Goal: Task Accomplishment & Management: Use online tool/utility

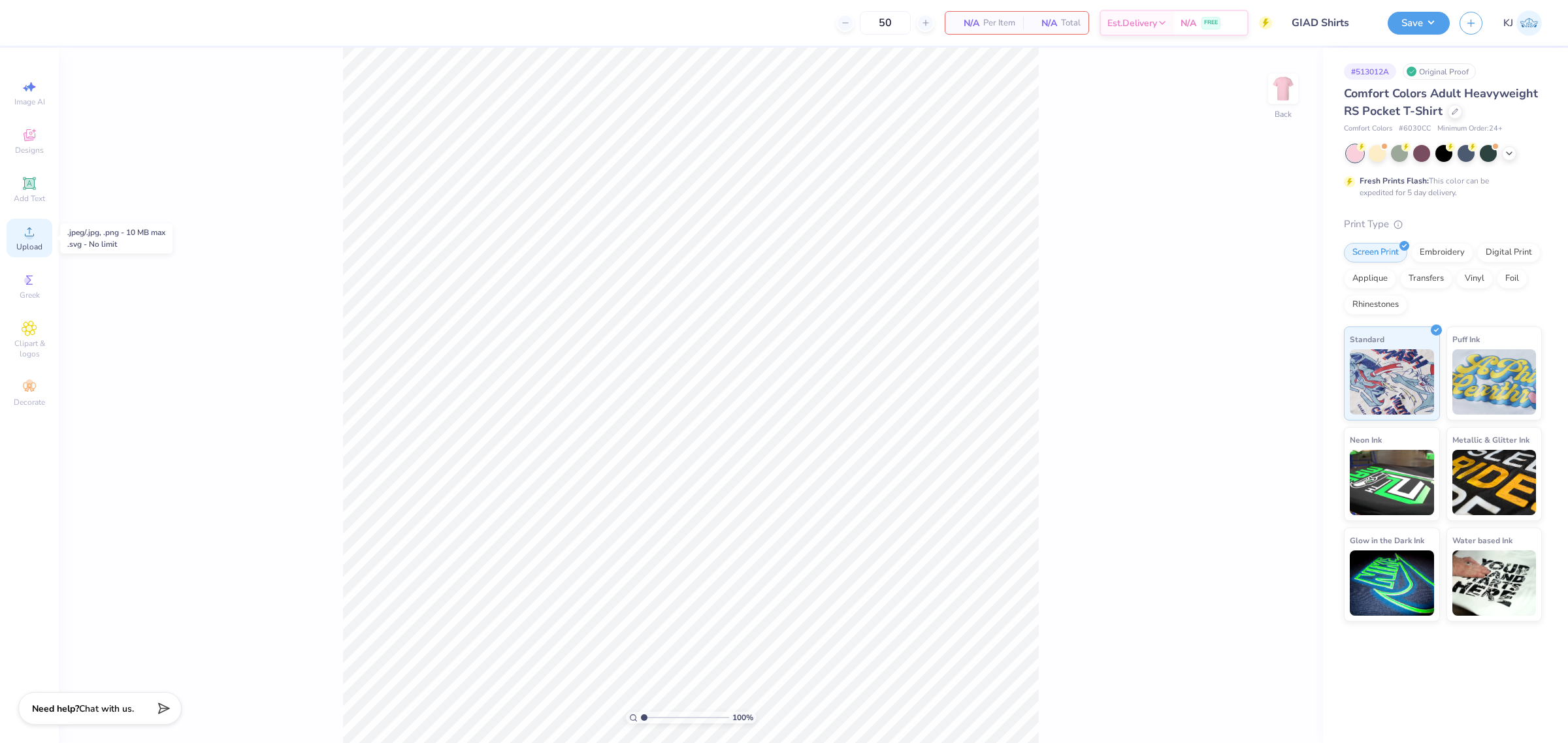
click at [25, 243] on span "Upload" at bounding box center [29, 247] width 26 height 11
click at [1289, 418] on icon at bounding box center [1289, 416] width 8 height 11
click at [1290, 442] on icon at bounding box center [1289, 437] width 19 height 15
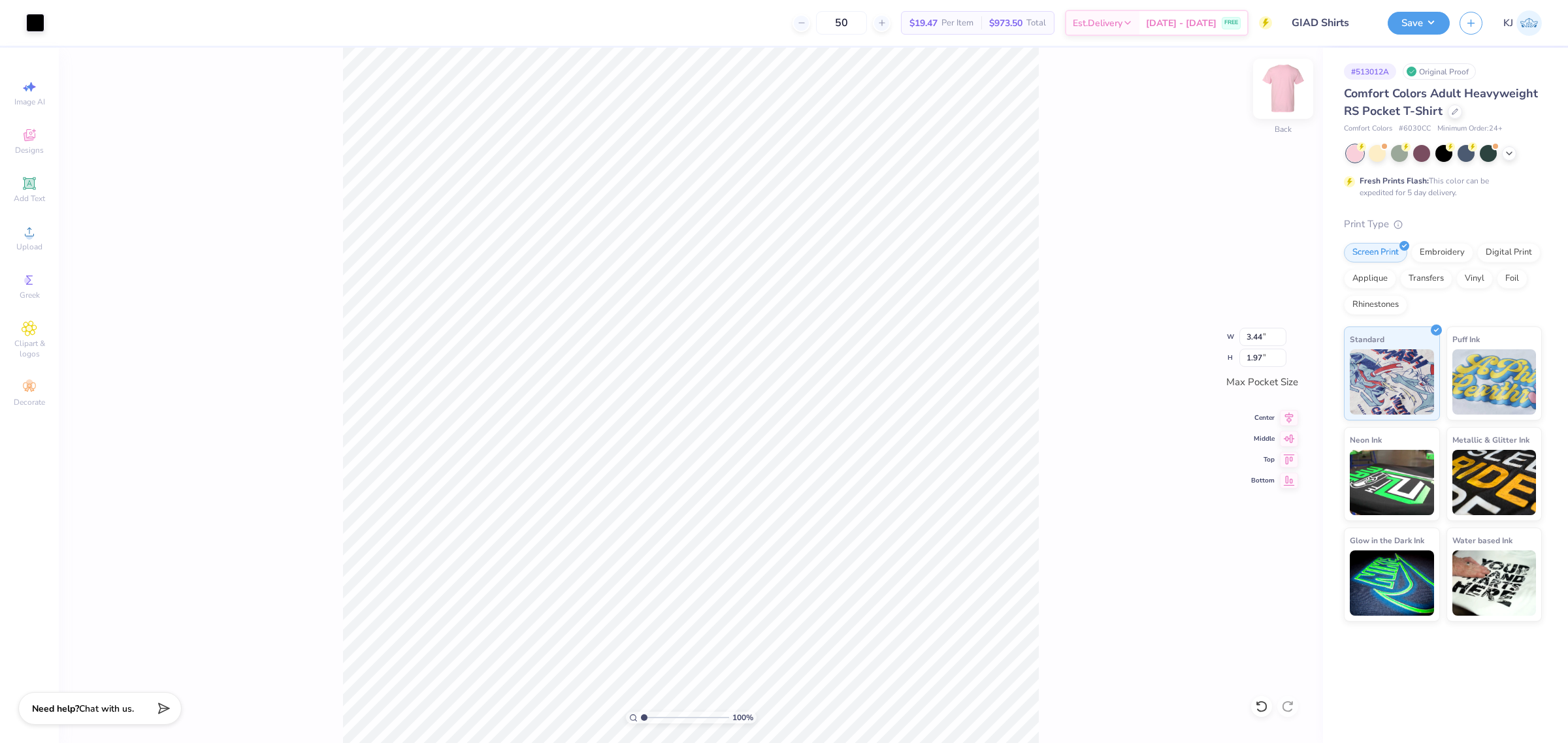
click at [1279, 85] on img at bounding box center [1283, 89] width 53 height 53
click at [37, 242] on span "Upload" at bounding box center [29, 247] width 26 height 11
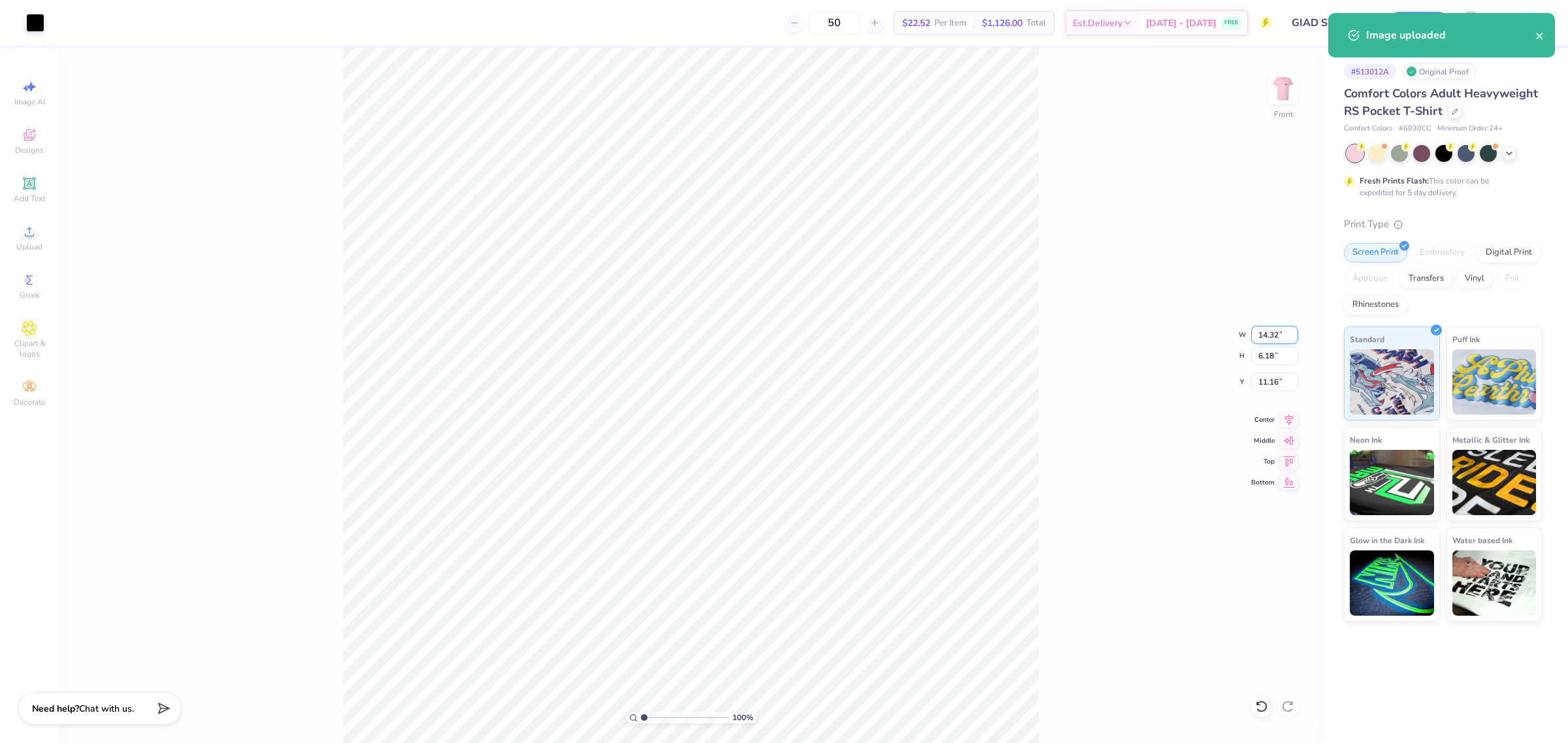
click at [1265, 334] on input "14.32" at bounding box center [1274, 335] width 47 height 19
type input "11.00"
type input "4.74"
click at [1268, 378] on input "11.88" at bounding box center [1274, 382] width 47 height 19
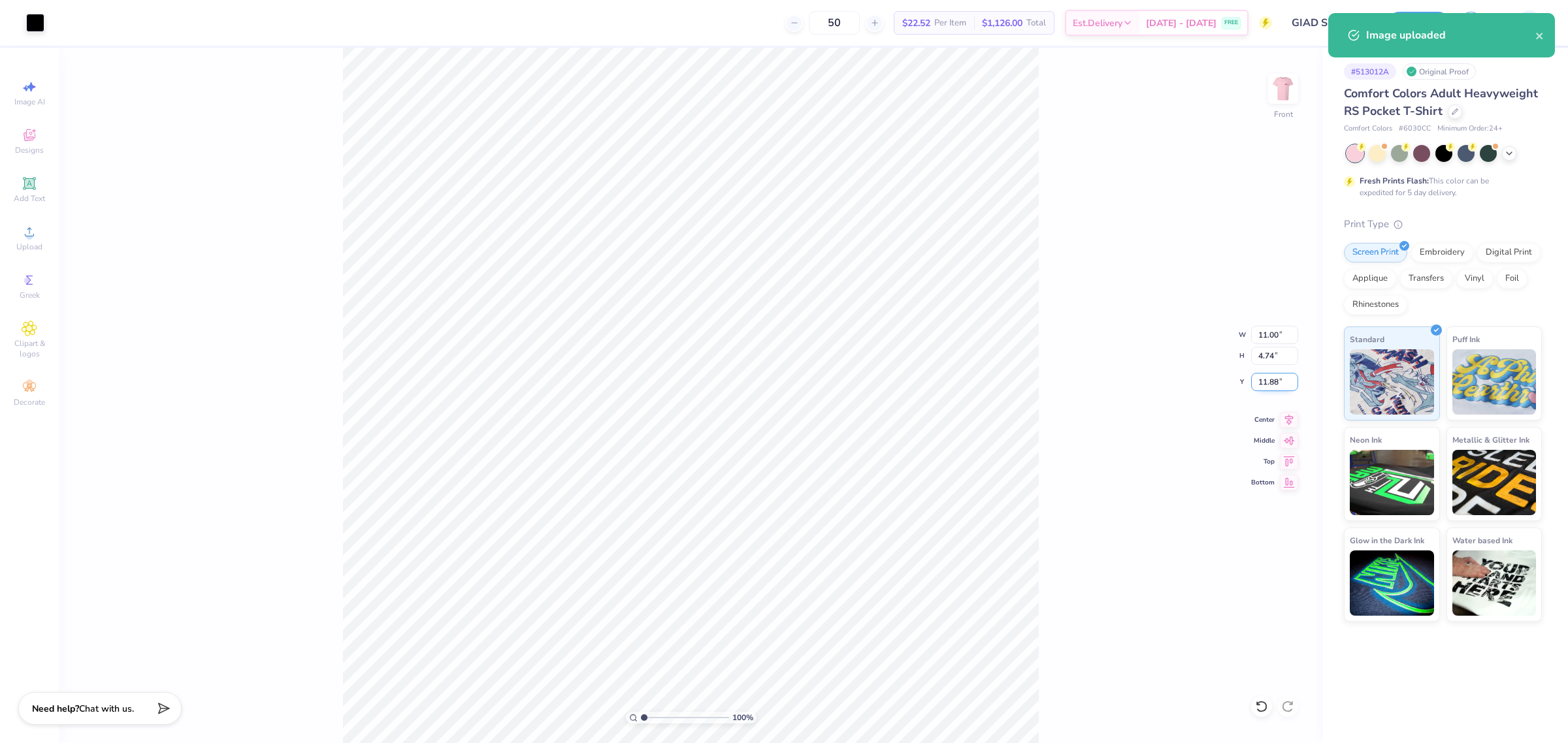
click at [1268, 378] on input "11.88" at bounding box center [1274, 382] width 47 height 19
type input "3.00"
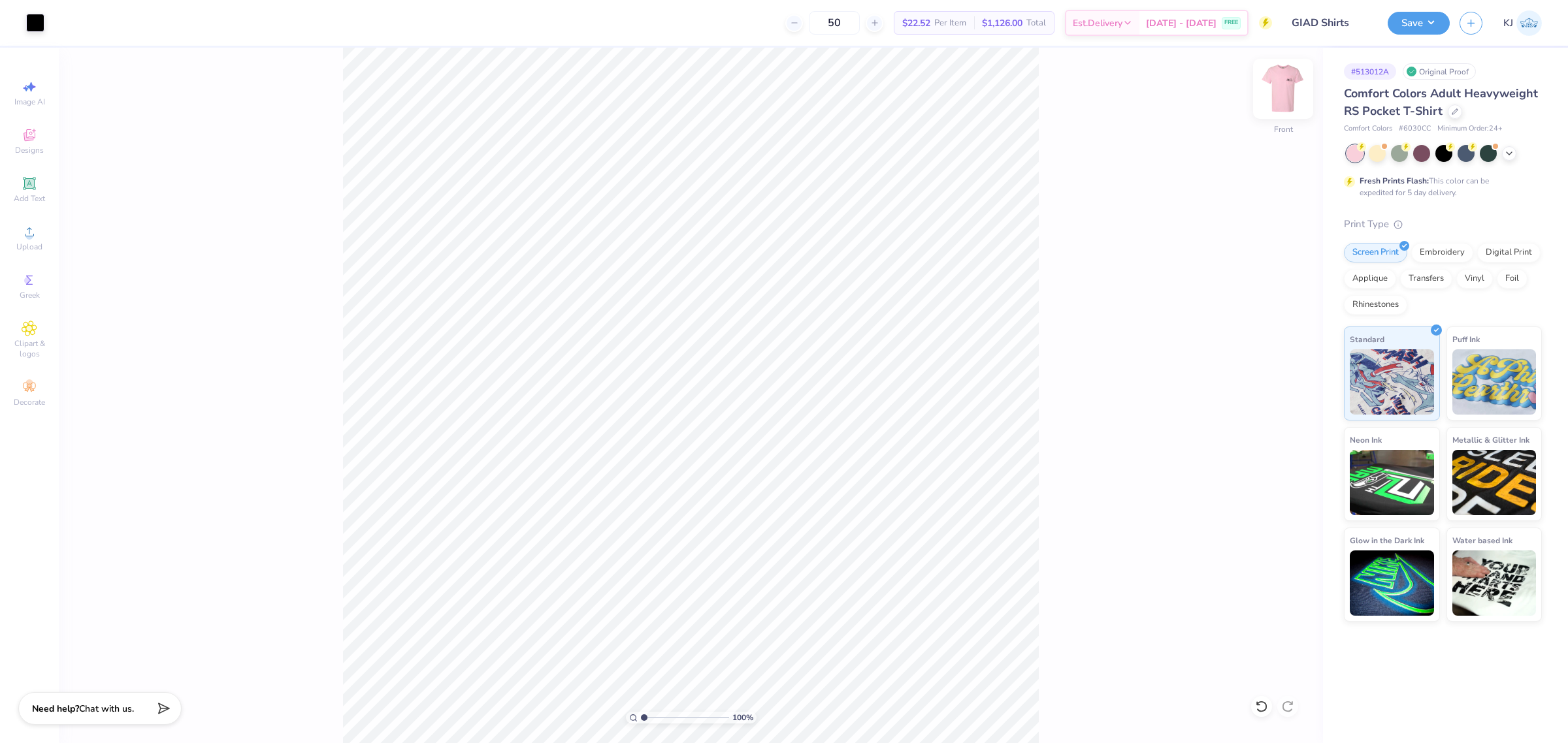
click at [1292, 100] on img at bounding box center [1283, 89] width 53 height 53
click at [1416, 21] on button "Save" at bounding box center [1418, 22] width 62 height 23
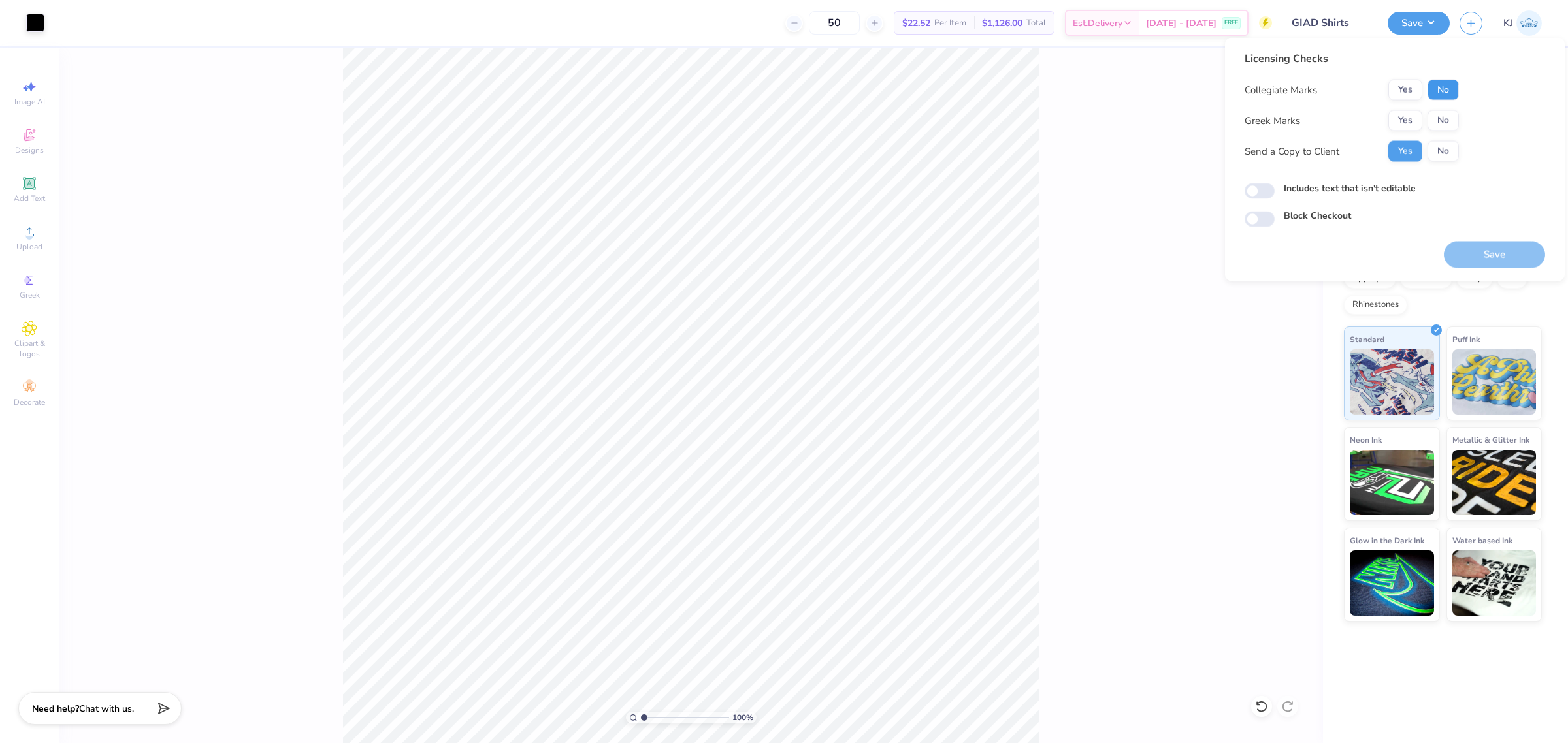
drag, startPoint x: 1458, startPoint y: 90, endPoint x: 1448, endPoint y: 104, distance: 17.2
click at [1457, 92] on button "No" at bounding box center [1443, 90] width 32 height 21
click at [1480, 248] on button "Save" at bounding box center [1494, 255] width 101 height 27
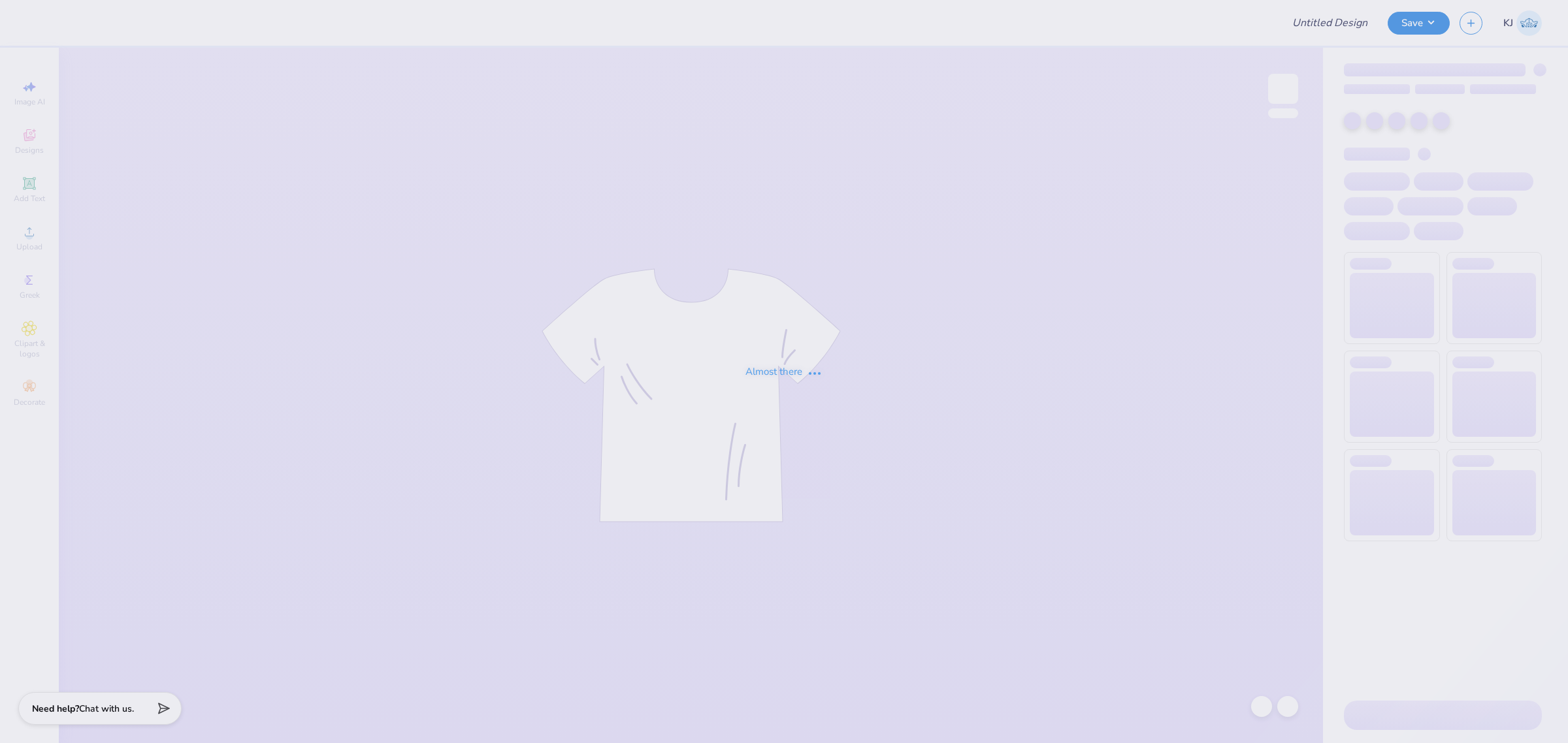
type input "[PERSON_NAME] : [GEOGRAPHIC_DATA] at [GEOGRAPHIC_DATA]"
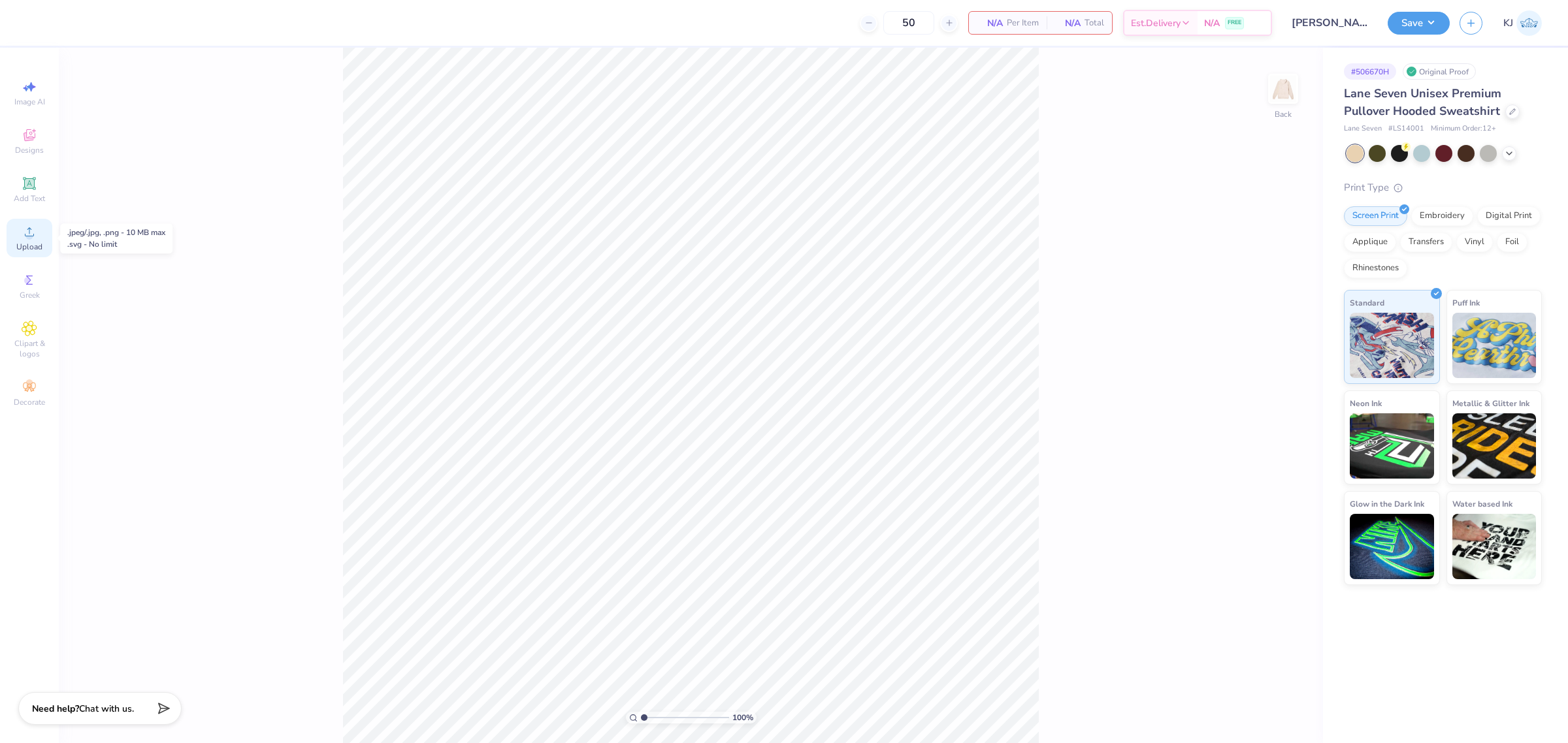
click at [22, 237] on icon at bounding box center [29, 232] width 15 height 15
click at [29, 247] on span "Upload" at bounding box center [29, 247] width 26 height 11
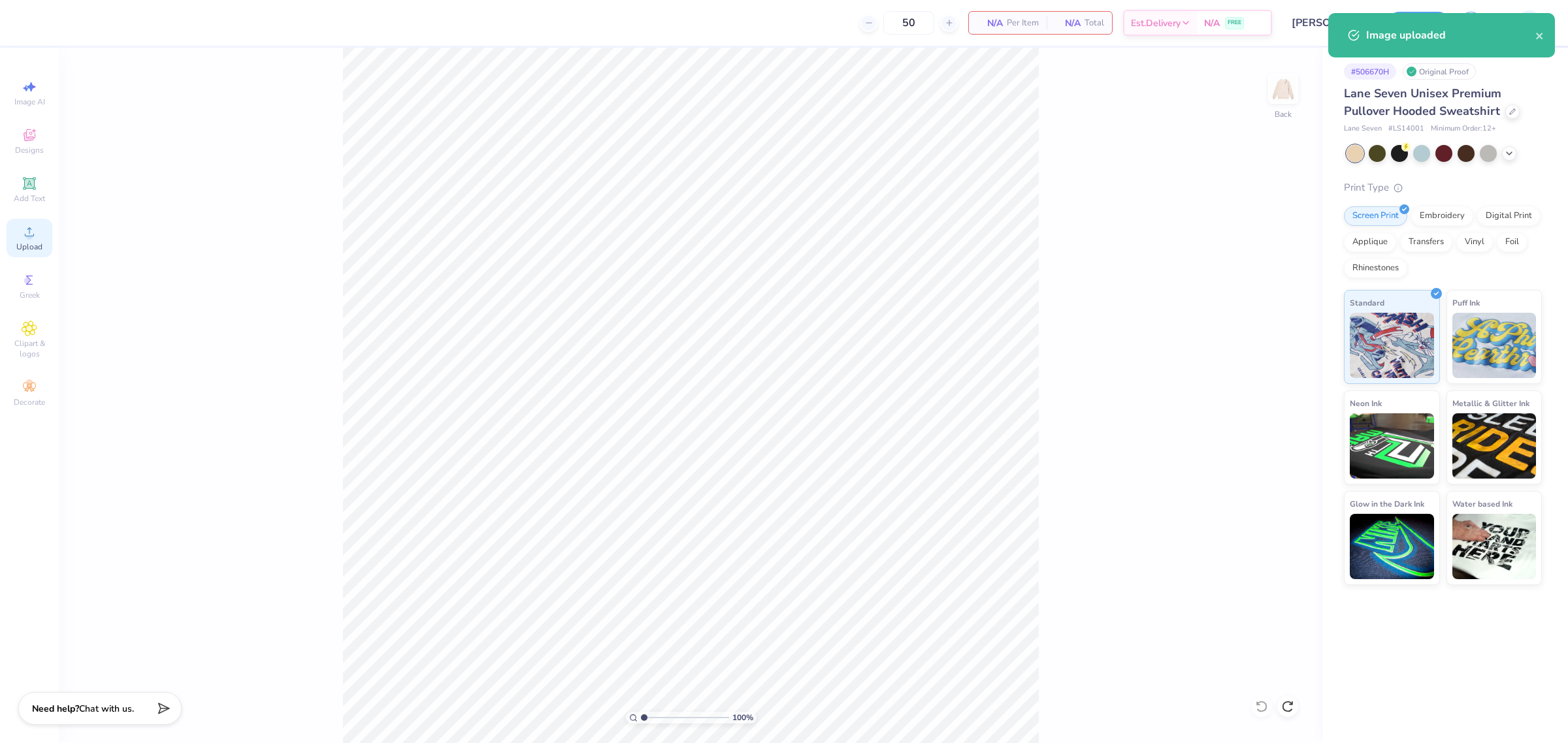
click at [23, 235] on icon at bounding box center [29, 232] width 15 height 15
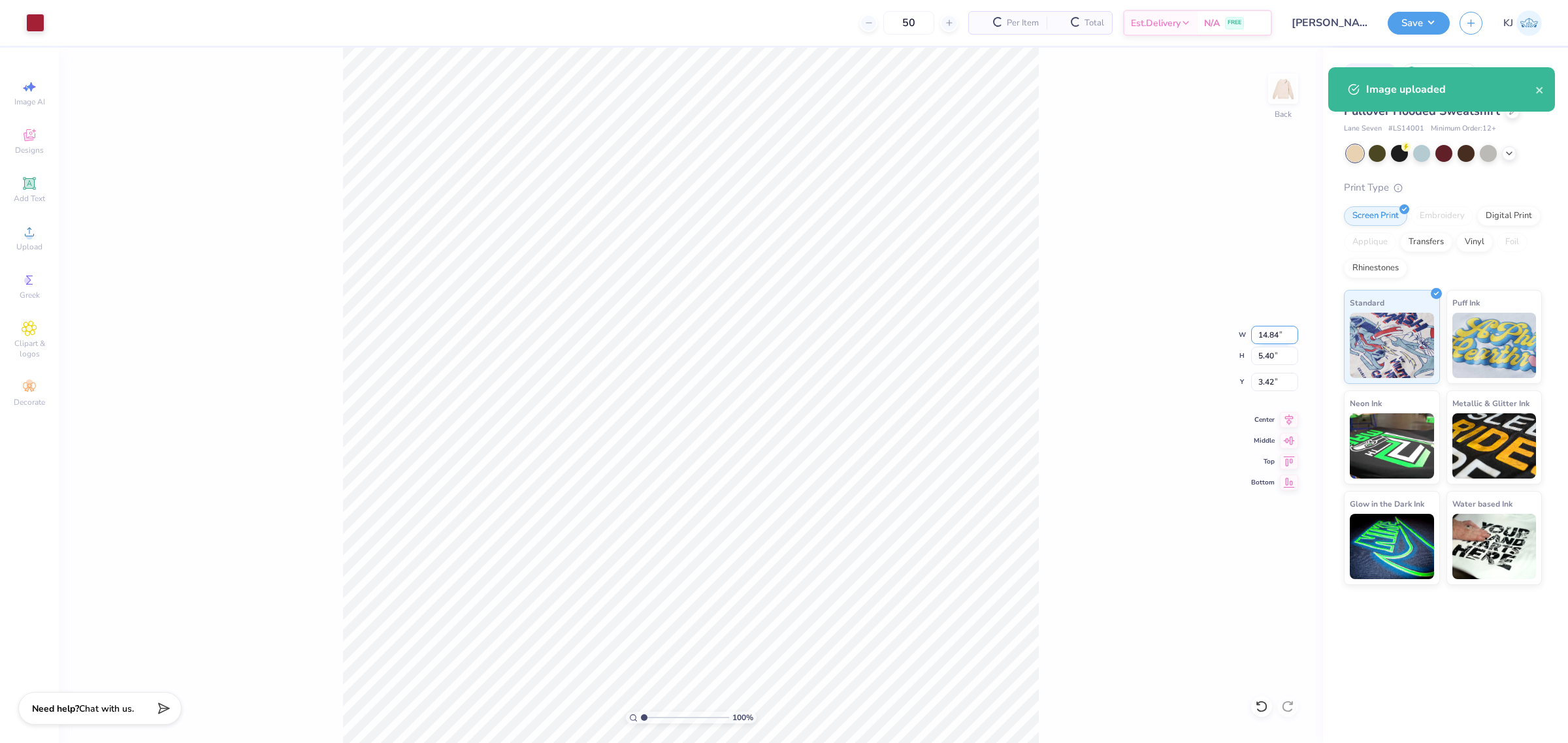
click at [1265, 333] on input "14.84" at bounding box center [1274, 335] width 47 height 19
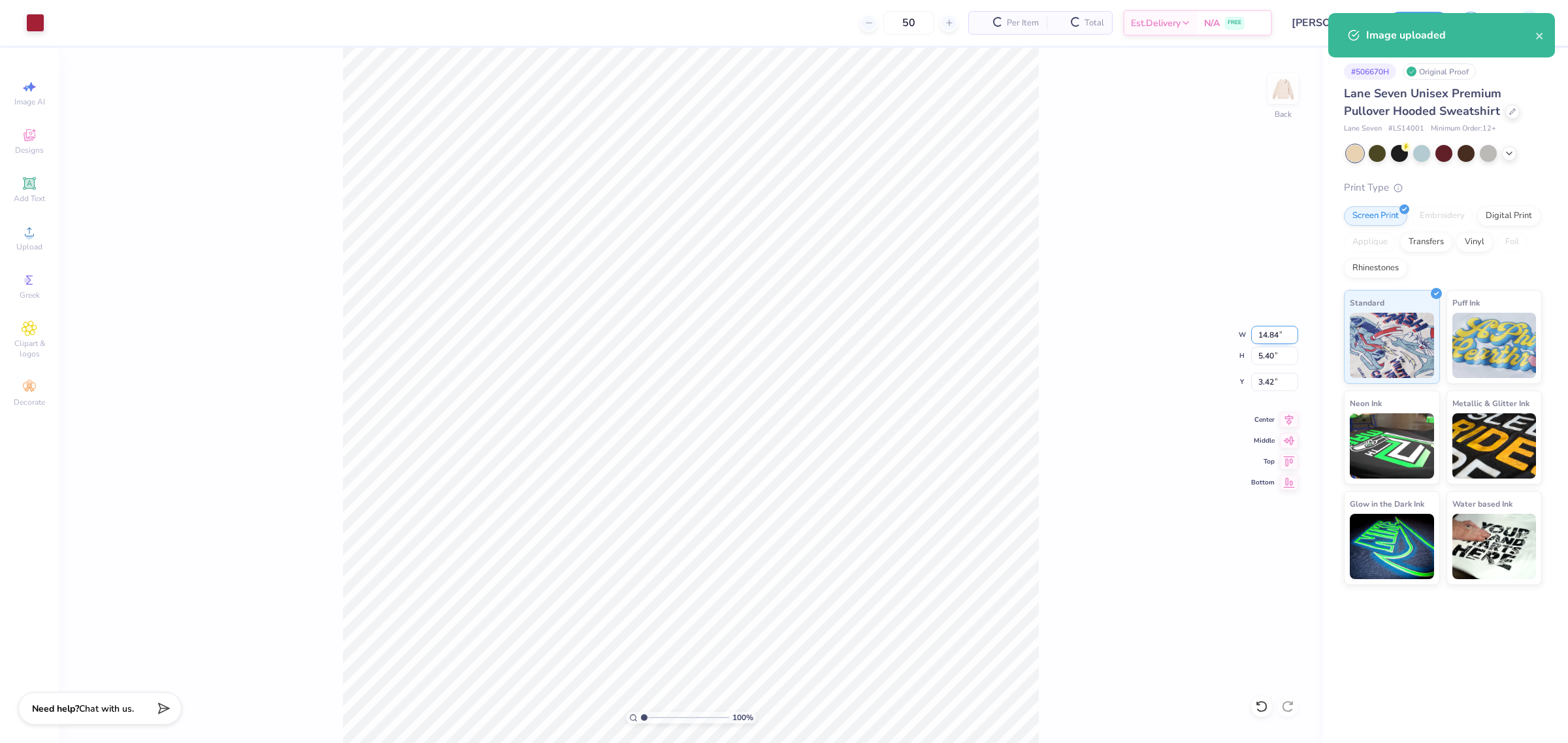
click at [1265, 333] on input "14.84" at bounding box center [1274, 335] width 47 height 19
type input "3.50"
type input "1.27"
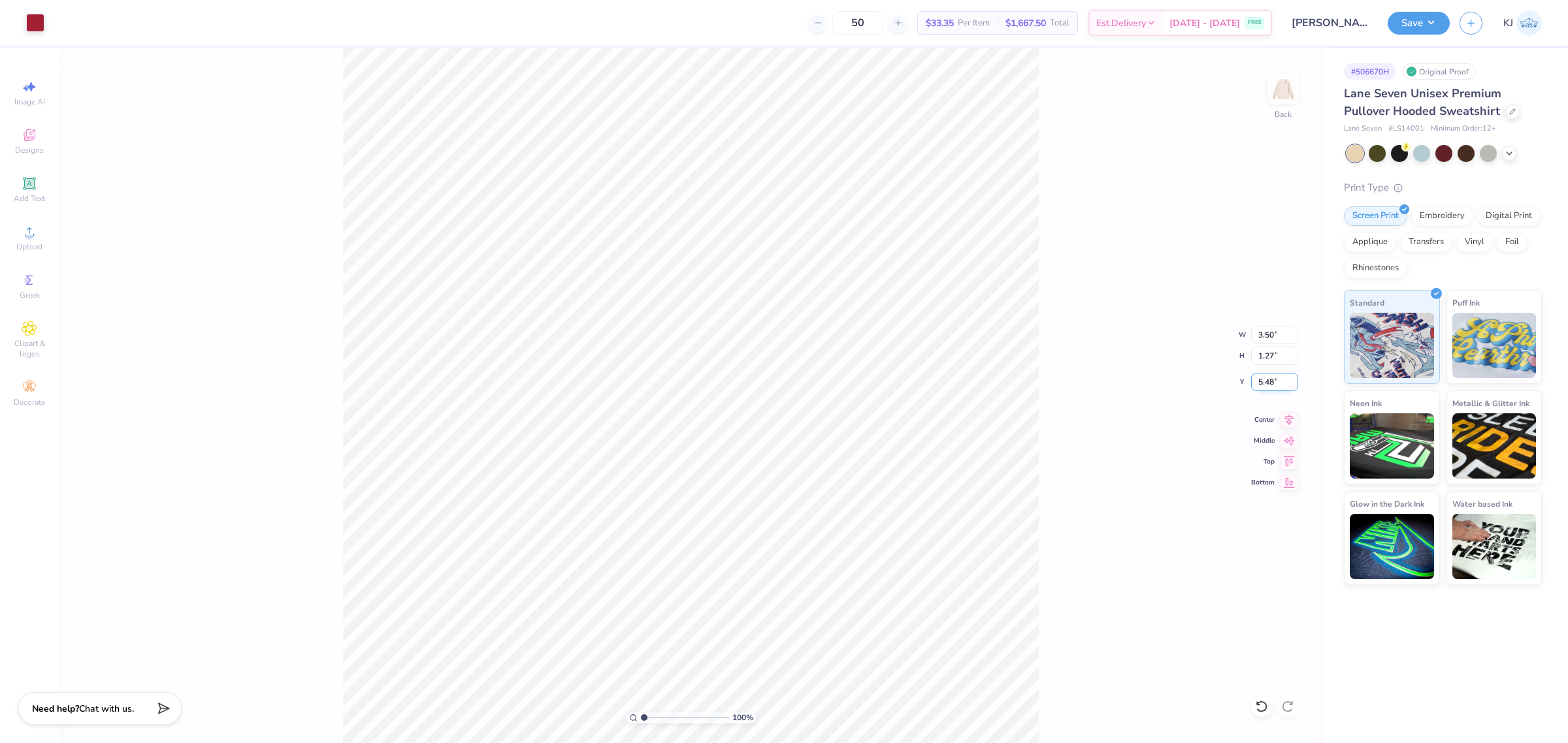
click at [1288, 384] on input "5.48" at bounding box center [1274, 382] width 47 height 19
click at [1288, 384] on input "5.47" at bounding box center [1274, 382] width 47 height 19
click at [1272, 383] on input "5.47" at bounding box center [1274, 382] width 47 height 19
click at [1261, 383] on input "5.47" at bounding box center [1274, 382] width 47 height 19
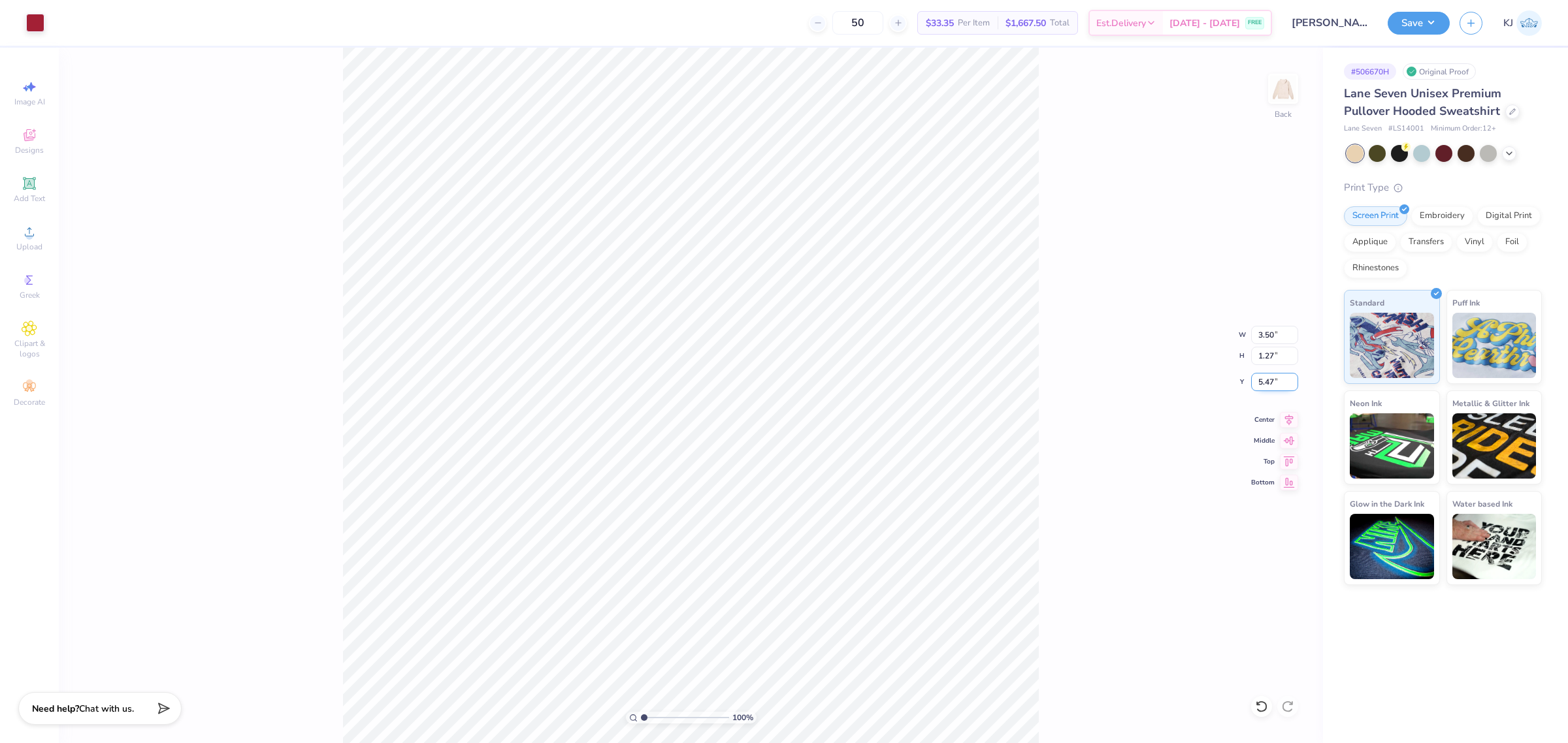
click at [1261, 383] on input "5.47" at bounding box center [1274, 382] width 47 height 19
type input "3.00"
click at [1086, 375] on div "100 % Back W 3.50 3.50 " H 1.27 1.27 " Y 3.00 3.00 " Center Middle Top Bottom" at bounding box center [691, 395] width 1264 height 696
click at [1108, 261] on div "165 % Back W 3.50 3.50 " H 1.27 1.27 " Y 3.00 3.00 " Center Middle Top Bottom" at bounding box center [691, 395] width 1264 height 696
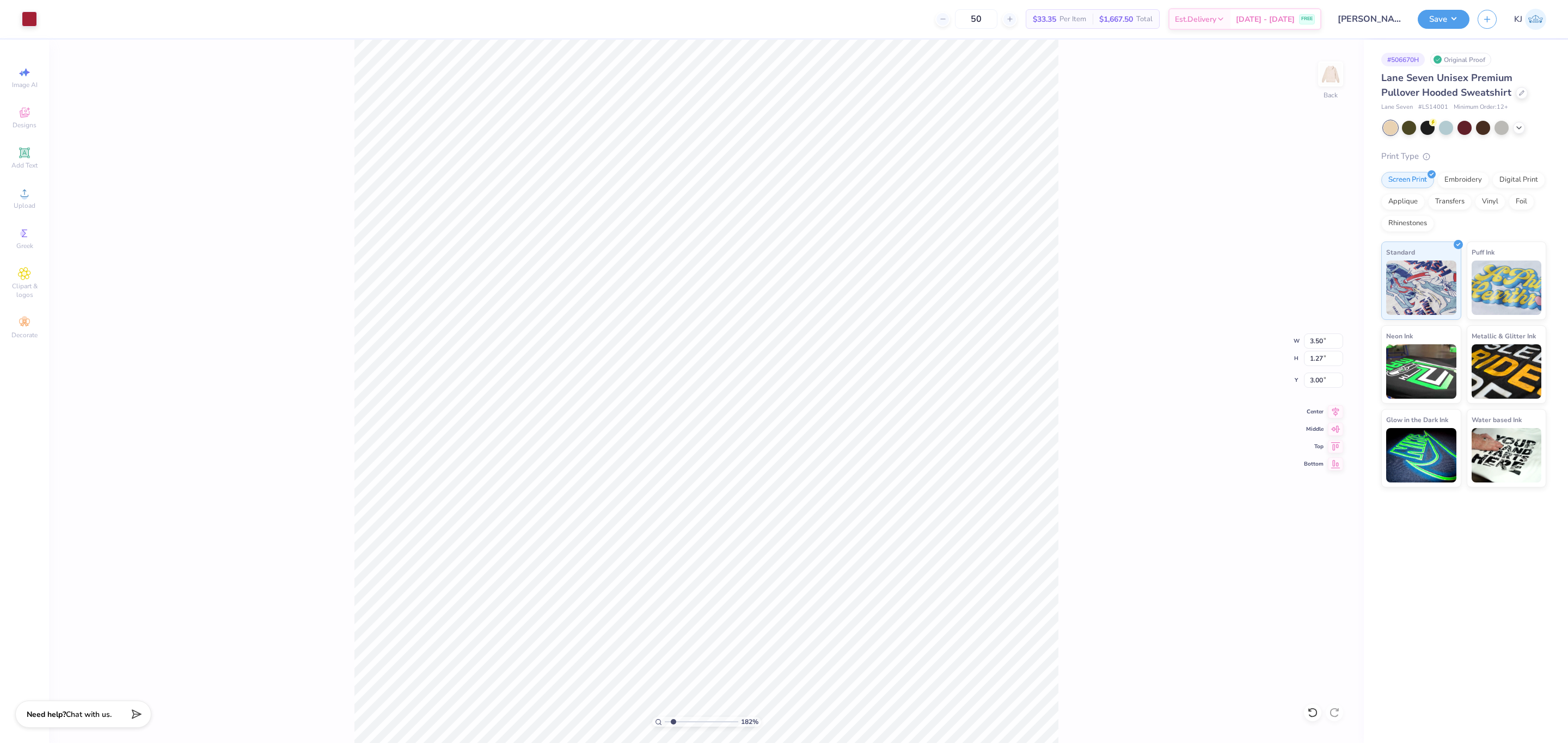
click at [1096, 255] on div "182 % Back W 3.50 3.50 " H 1.27 1.27 " Y 3.00 3.00 " Center Middle Top Bottom" at bounding box center [706, 392] width 1314 height 704
click at [1068, 330] on div "182 % Back W 3.50 3.50 " H 1.27 1.27 " Y 3.00 3.00 " Center Middle Top Bottom" at bounding box center [706, 392] width 1314 height 704
click at [1306, 74] on div "182 % Back" at bounding box center [706, 392] width 1314 height 704
click at [1306, 77] on img at bounding box center [1330, 74] width 44 height 44
type input "1"
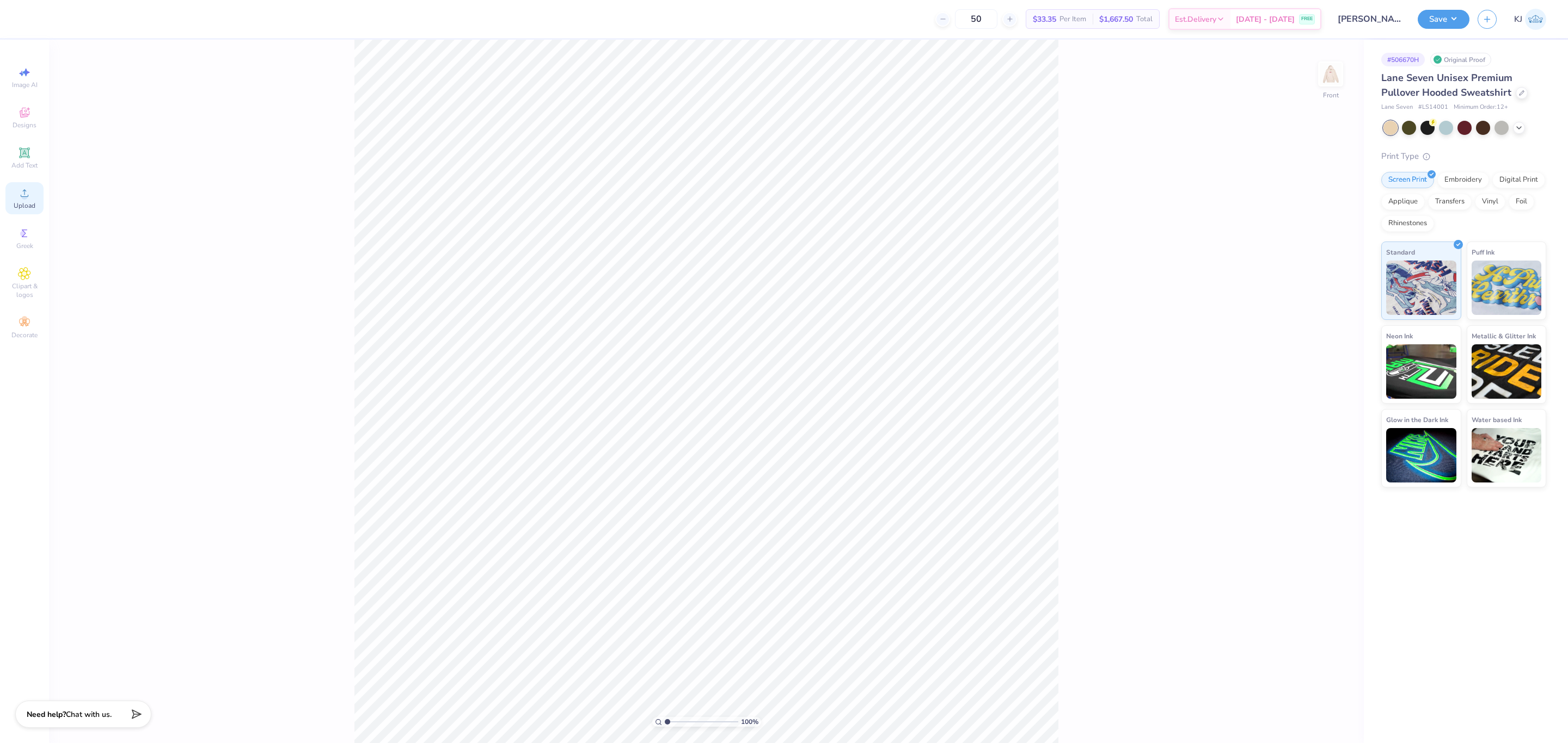
click at [25, 207] on span "Upload" at bounding box center [24, 206] width 22 height 9
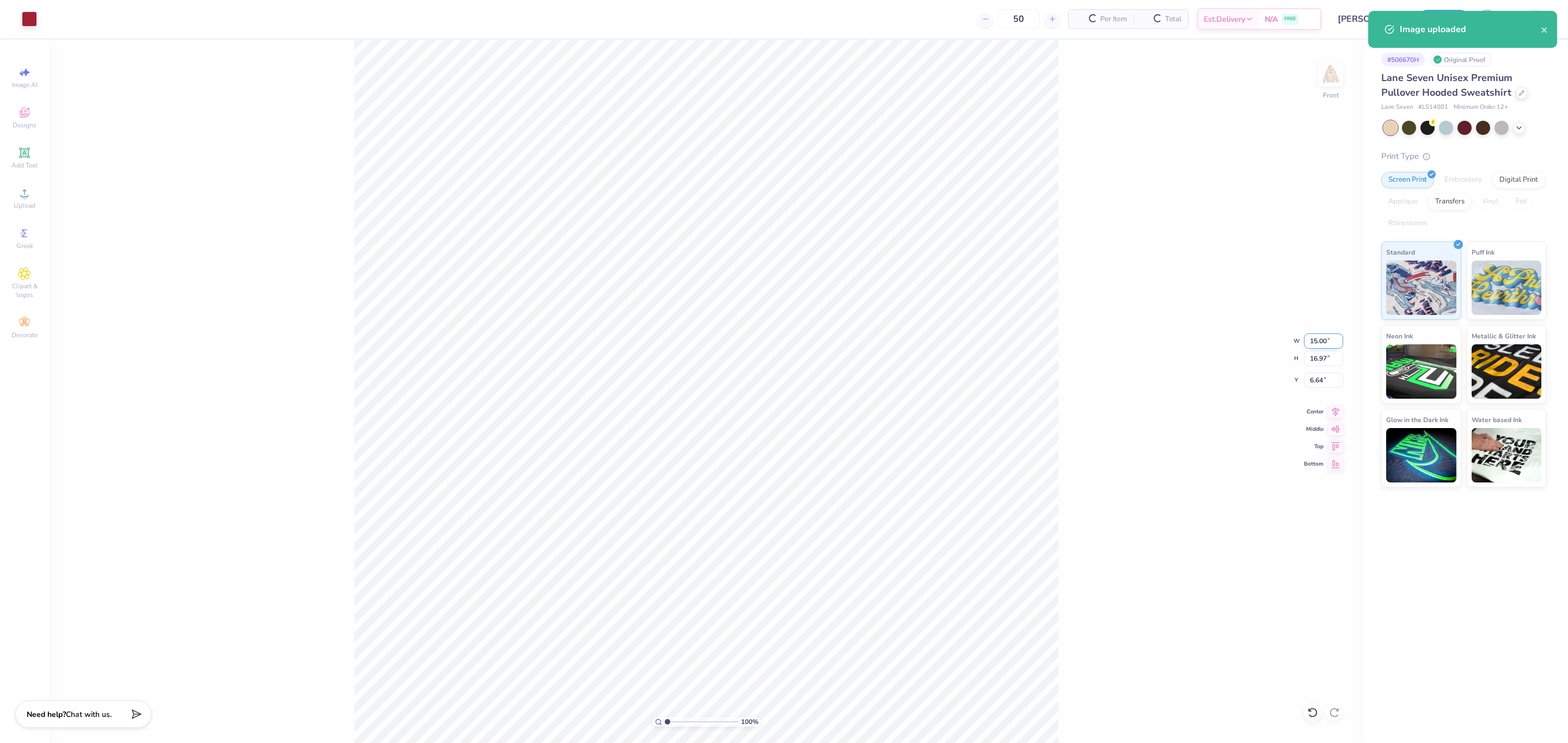
click at [1306, 343] on input "15.00" at bounding box center [1323, 341] width 39 height 15
click at [1306, 342] on input "15.00" at bounding box center [1323, 341] width 39 height 15
type input "11.00"
type input "12.45"
click at [1306, 378] on input "8.90" at bounding box center [1323, 380] width 39 height 15
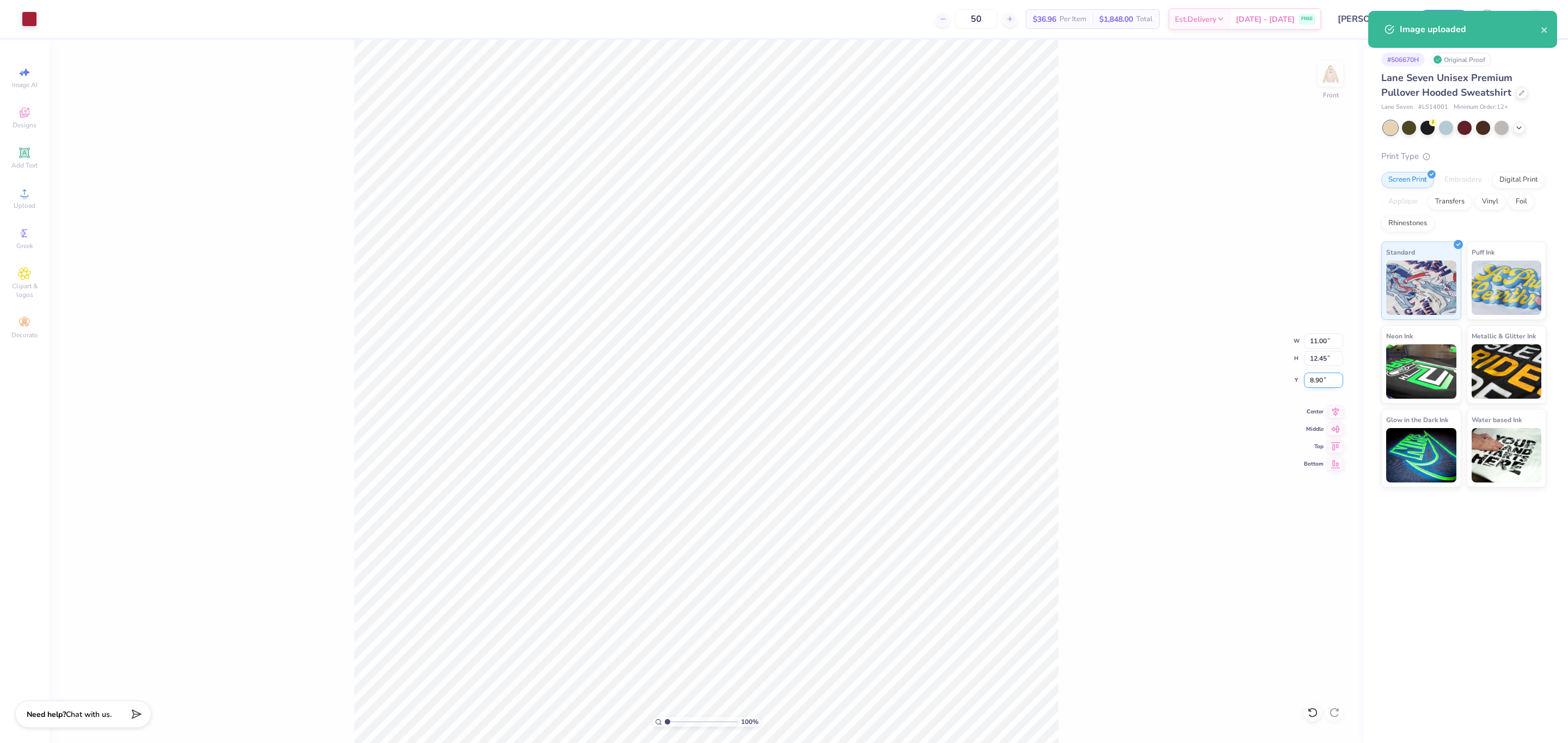
click at [1306, 378] on input "8.90" at bounding box center [1323, 380] width 39 height 15
type input "6.00"
click at [1306, 77] on img at bounding box center [1330, 74] width 44 height 44
click at [1306, 80] on img at bounding box center [1330, 74] width 22 height 22
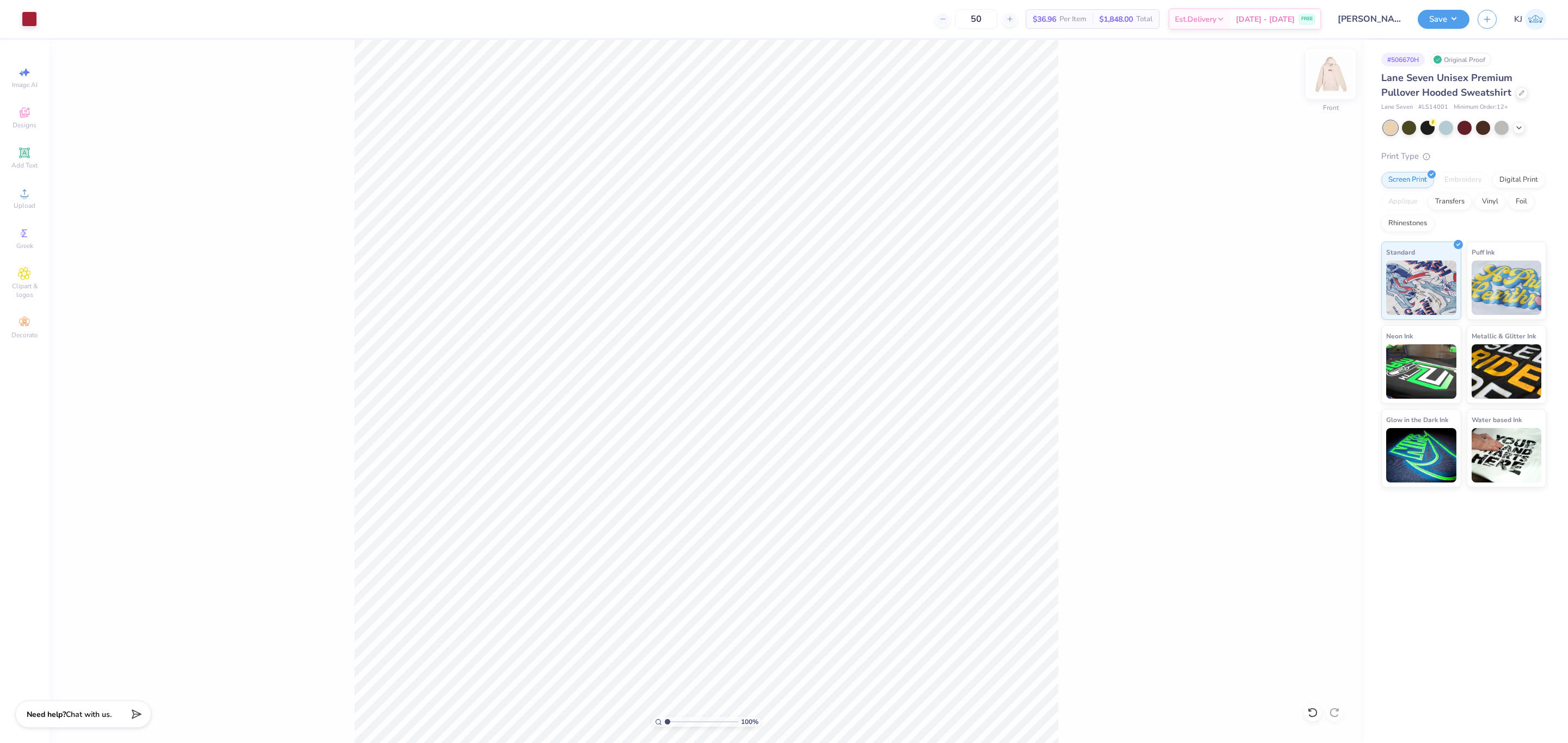
click at [1306, 74] on img at bounding box center [1330, 74] width 44 height 44
click at [1306, 17] on button "Save" at bounding box center [1443, 18] width 51 height 19
click at [1306, 21] on button "Save" at bounding box center [1443, 18] width 51 height 19
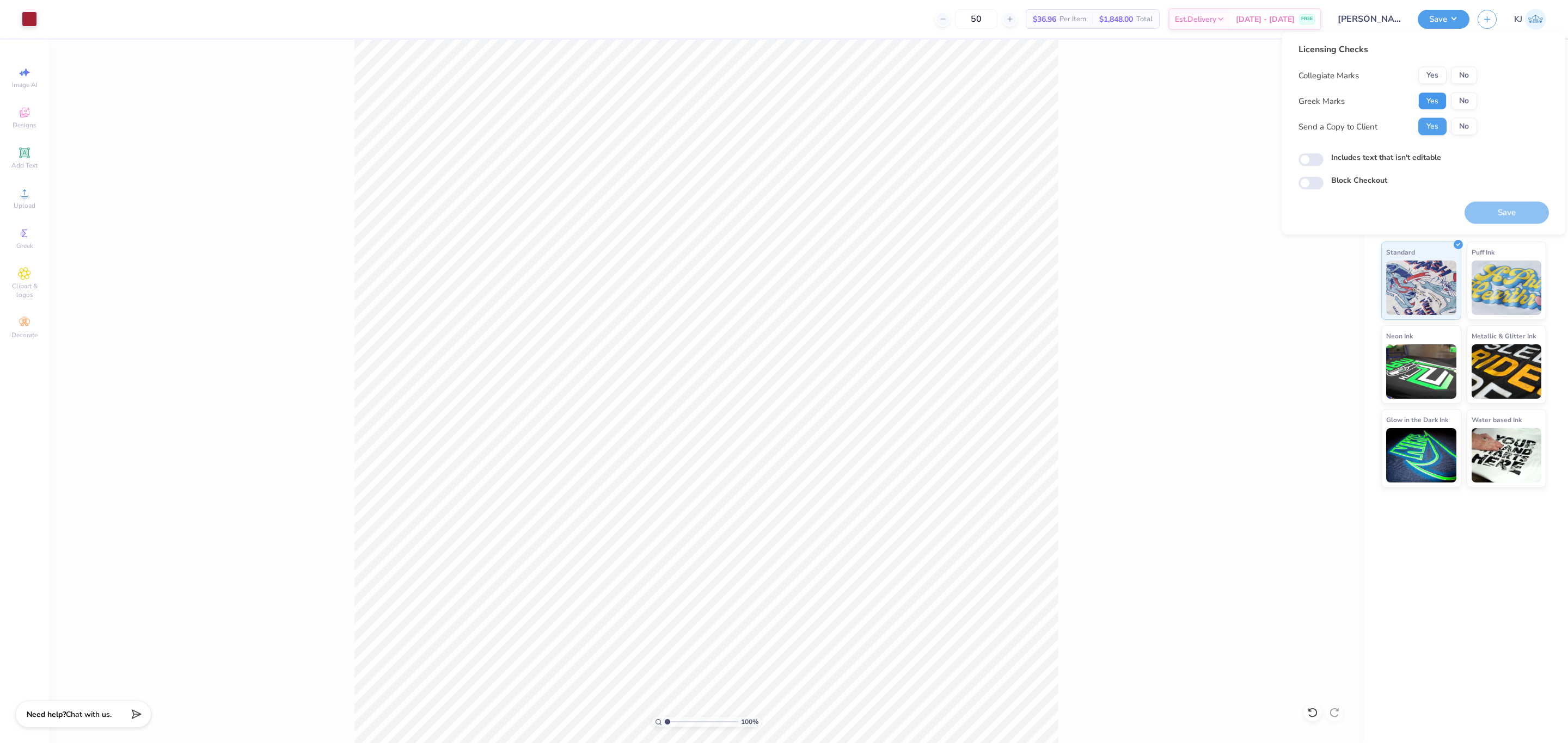
click at [1306, 102] on button "Yes" at bounding box center [1432, 101] width 28 height 17
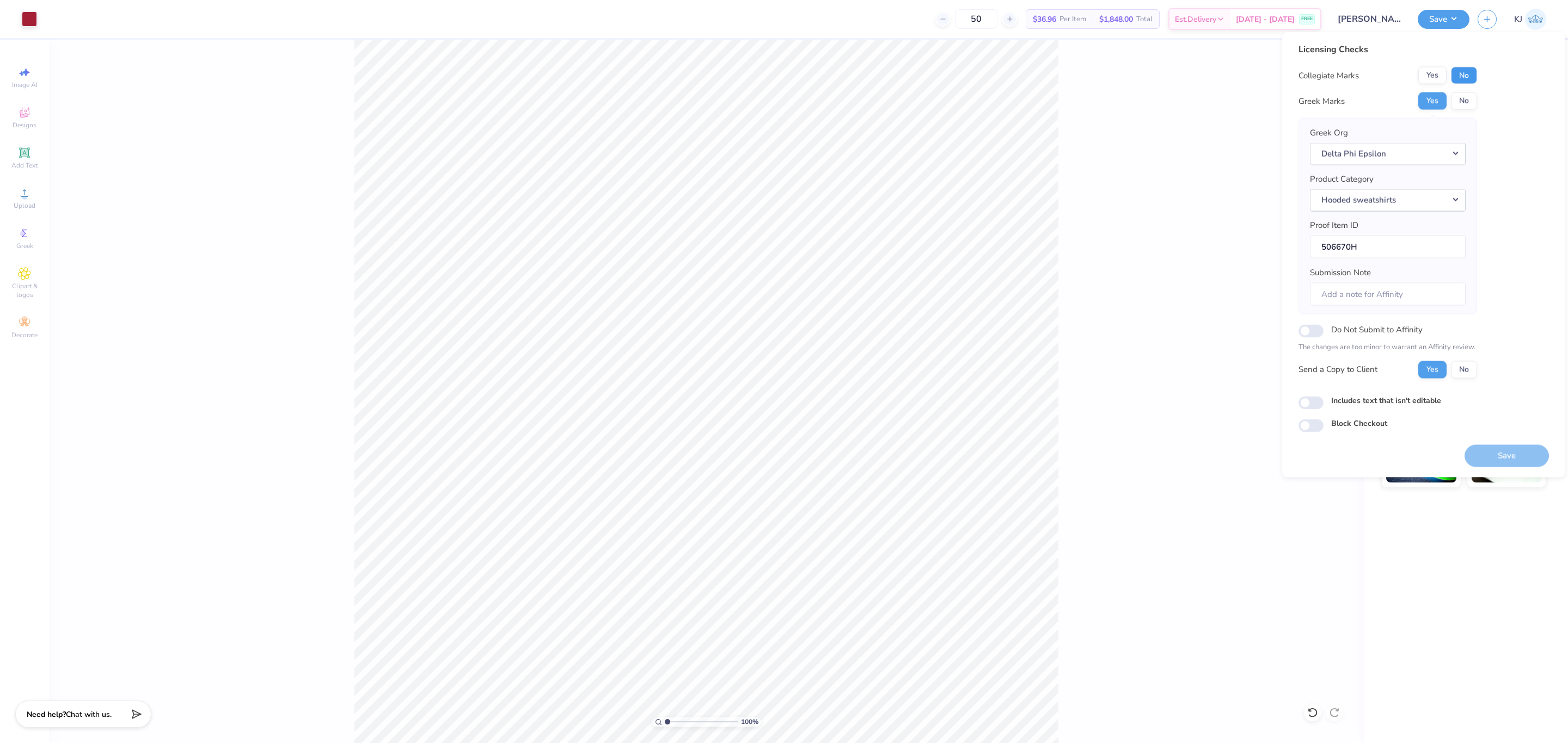
click at [1306, 75] on button "No" at bounding box center [1464, 75] width 26 height 17
click at [1306, 462] on button "Save" at bounding box center [1506, 455] width 84 height 23
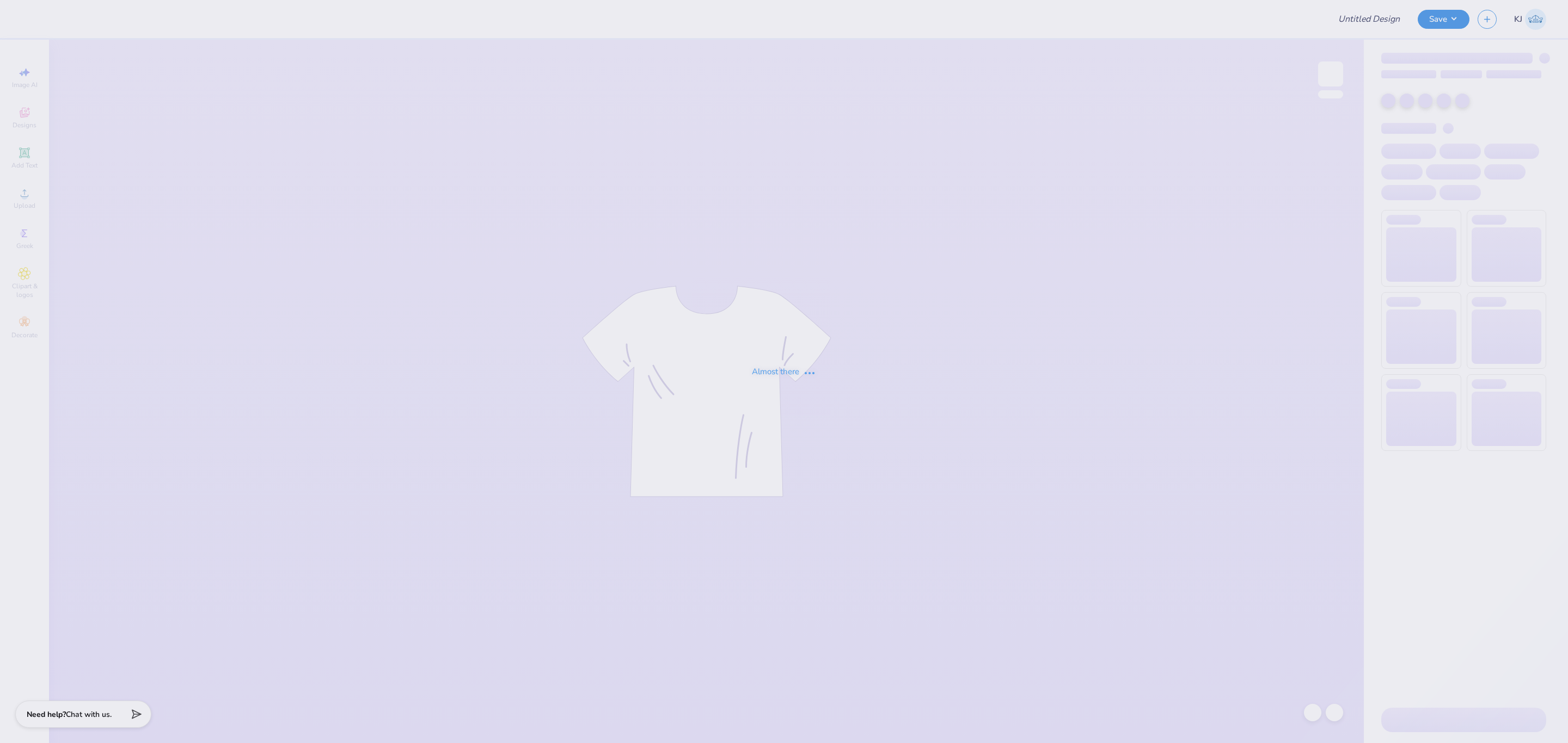
type input "The University of Texas at Austin : Lily Rowe"
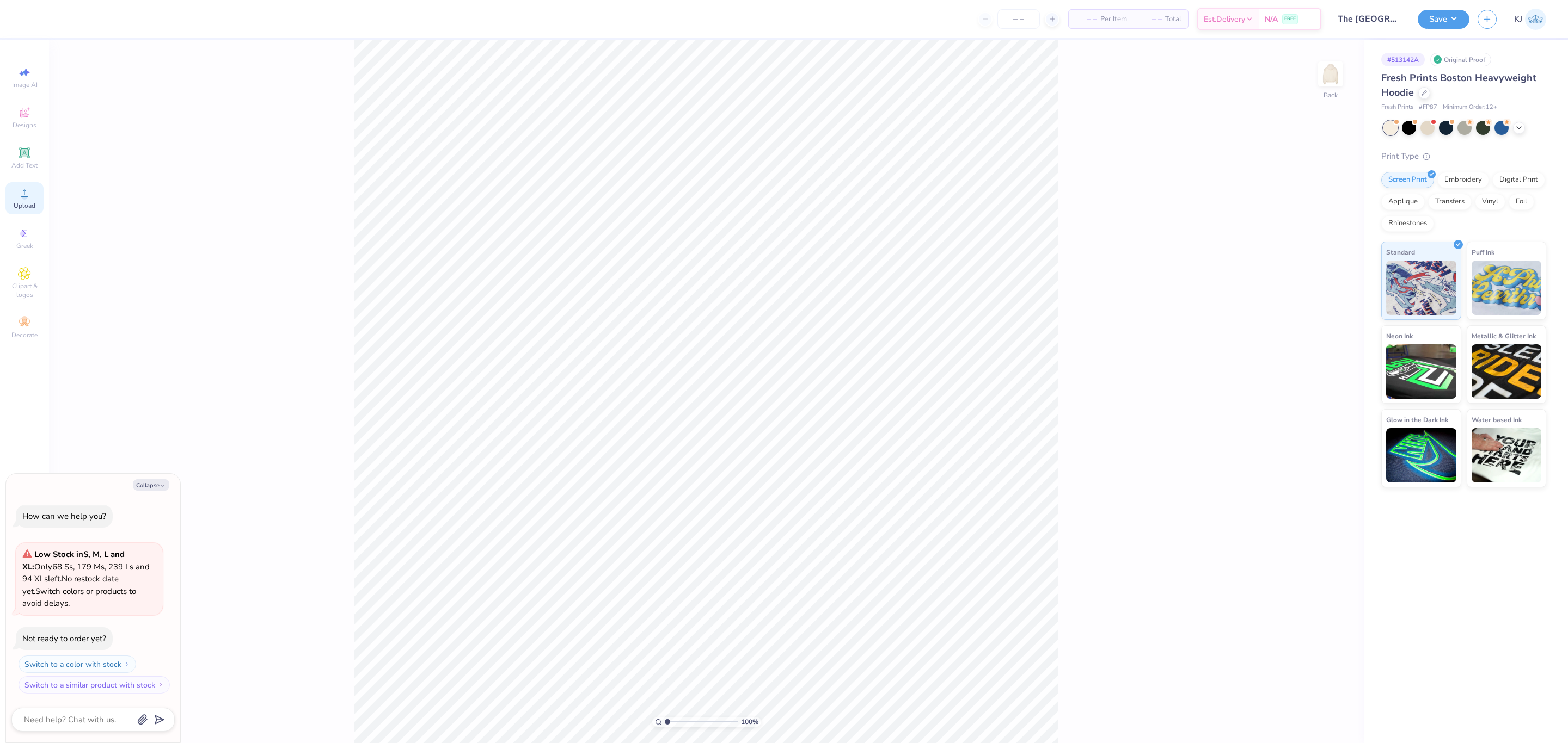
click at [22, 197] on icon at bounding box center [24, 193] width 8 height 8
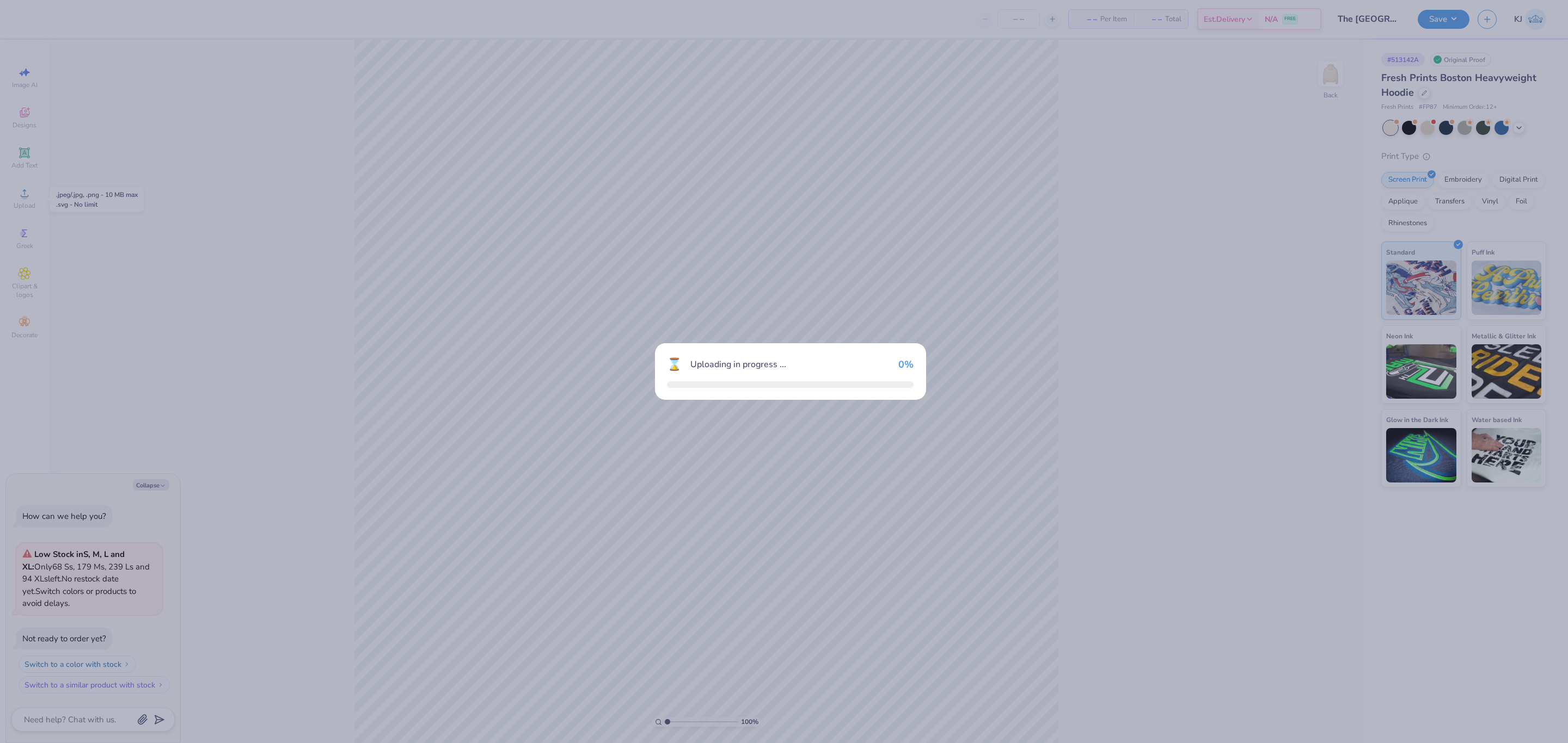
type textarea "x"
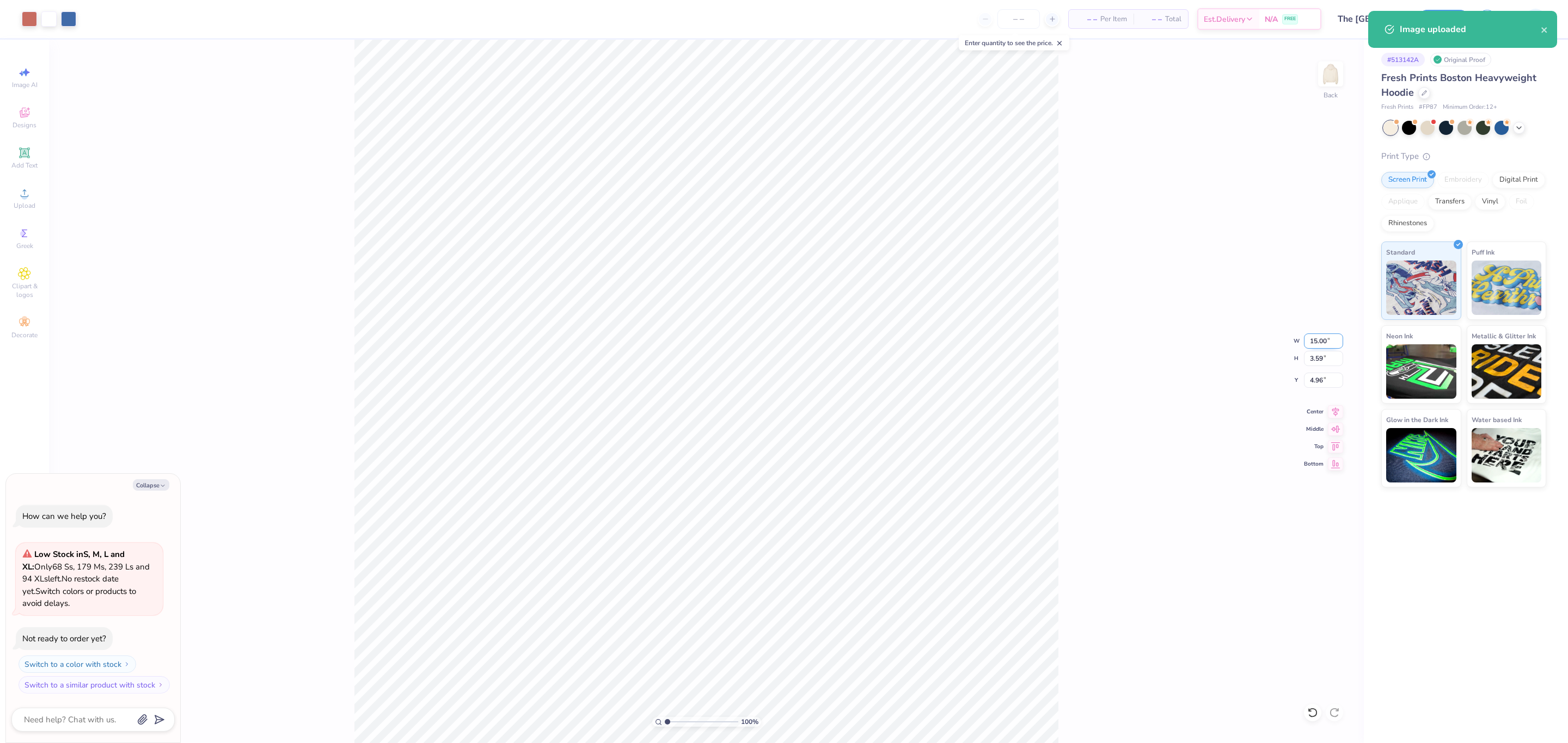
click at [1318, 338] on input "15.00" at bounding box center [1323, 341] width 39 height 15
type input "12"
type textarea "x"
type input "12.00"
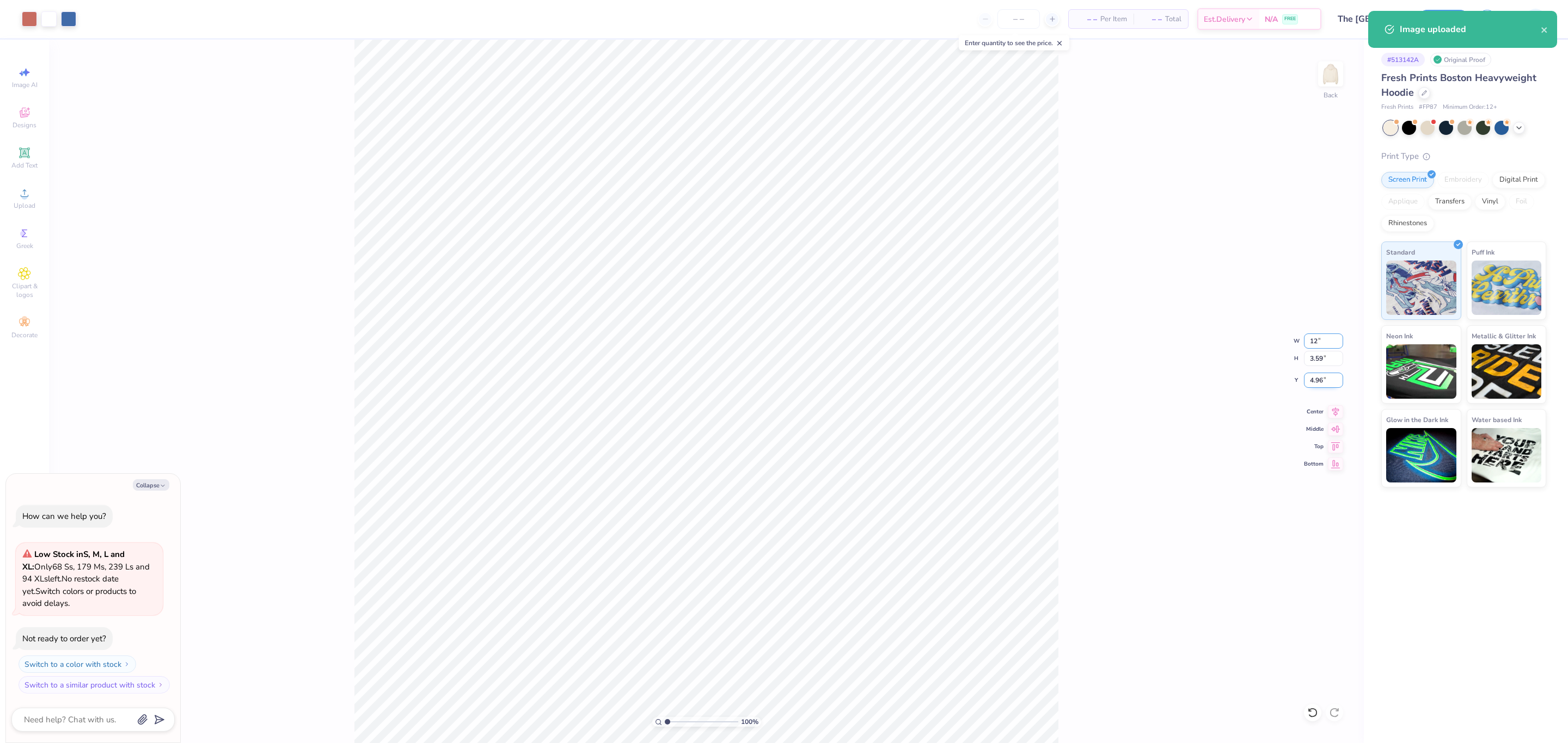
type input "2.87"
click at [1313, 378] on input "5.32" at bounding box center [1323, 380] width 39 height 15
type input "3"
type textarea "x"
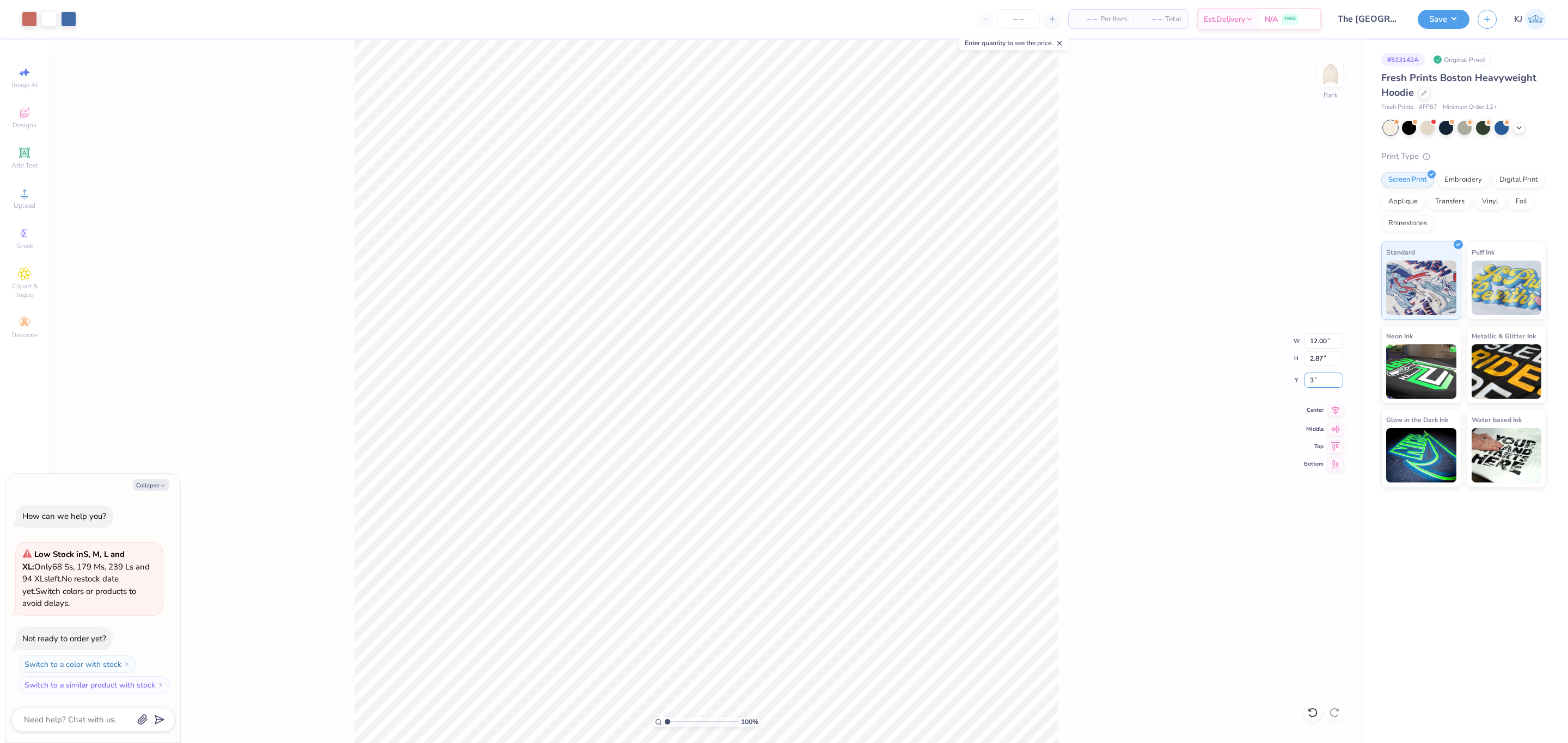
type input "3.00"
click at [1086, 316] on div "100 % Back W 12.00 12.00 " H 2.87 2.87 " Y 3.00 3.00 " Center Middle Top Bottom" at bounding box center [706, 392] width 1314 height 704
click at [23, 191] on icon at bounding box center [24, 193] width 13 height 13
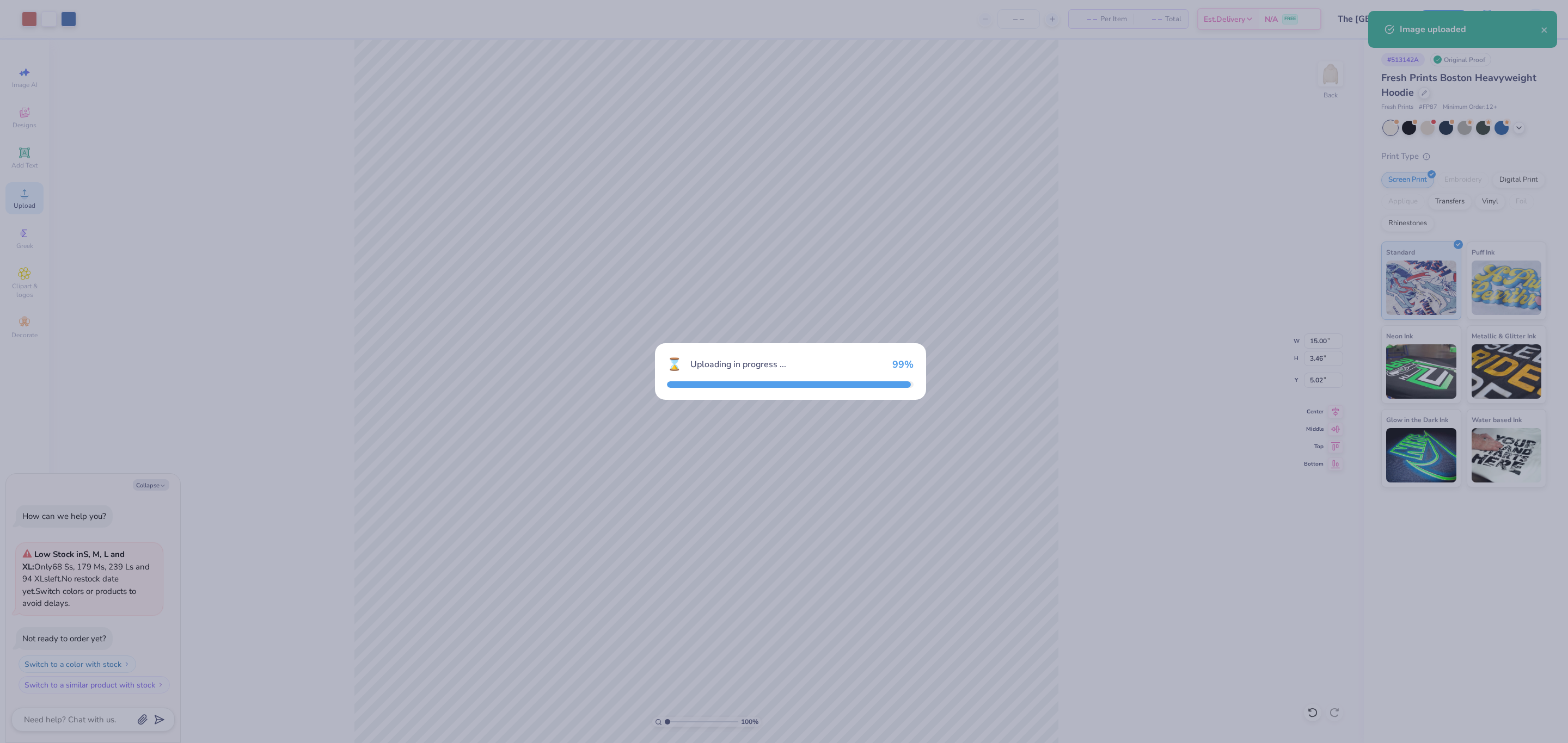
type textarea "x"
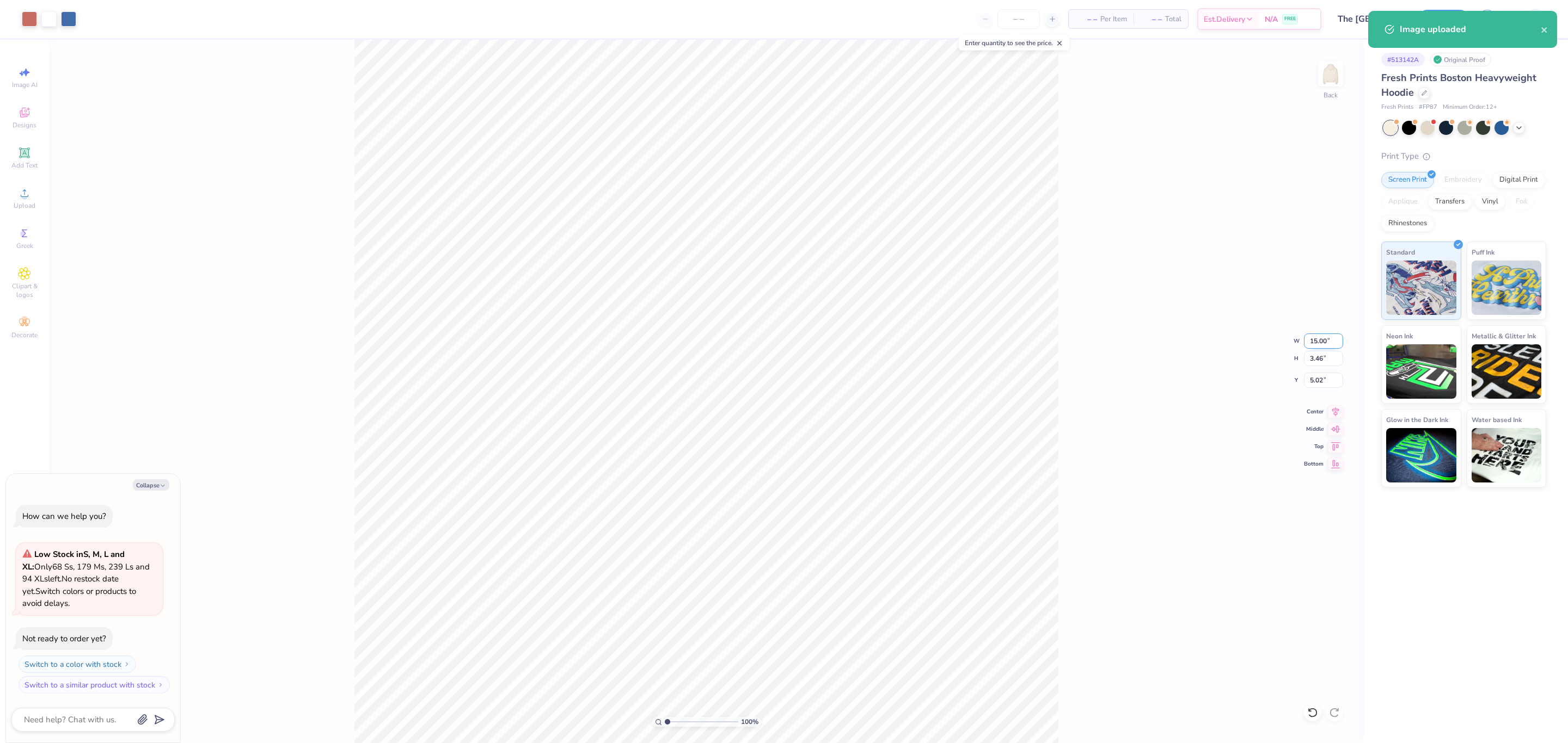
click at [1307, 347] on input "15.00" at bounding box center [1323, 341] width 39 height 15
click at [1315, 344] on input "15.00" at bounding box center [1323, 341] width 39 height 15
type input "12"
type textarea "x"
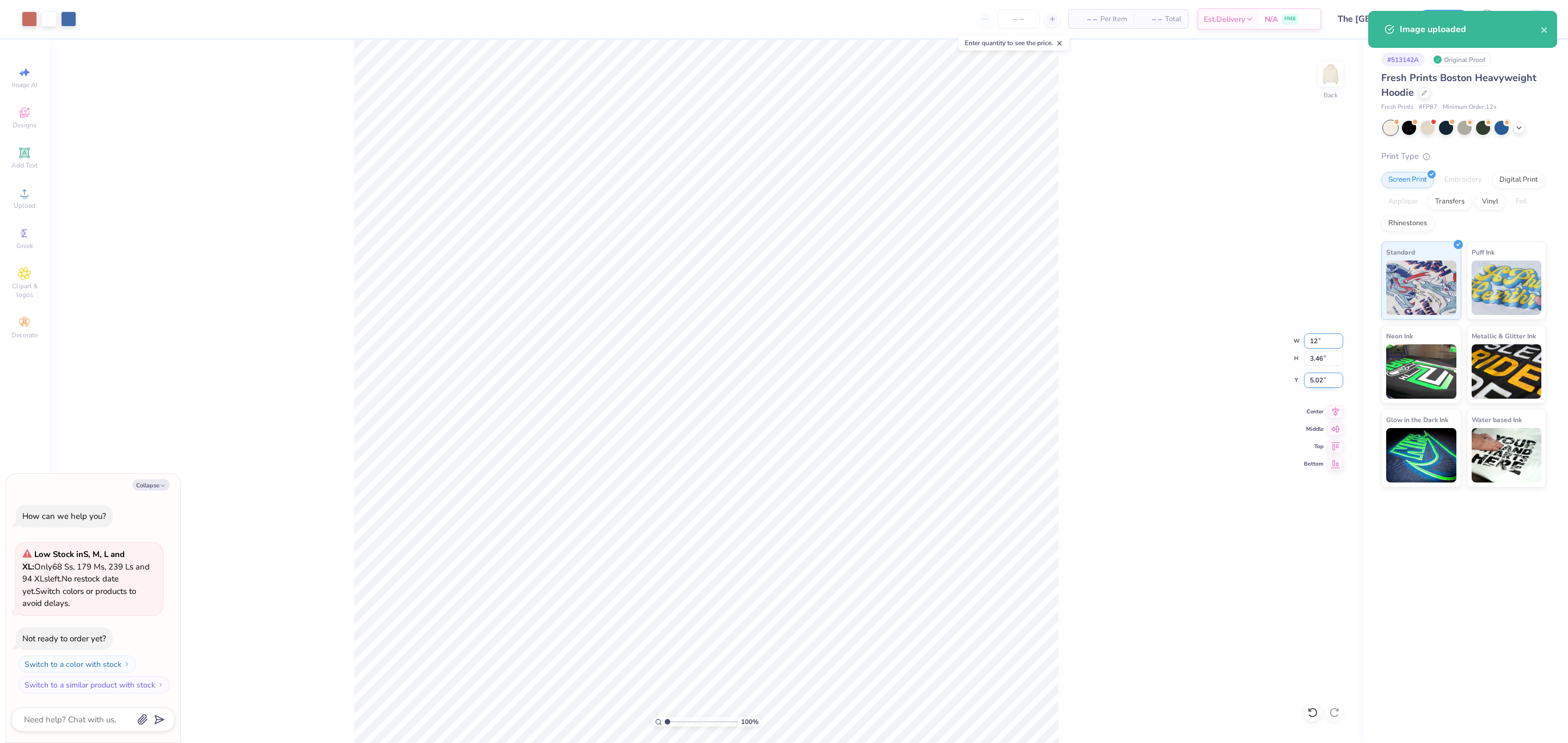
type input "12.00"
type input "2.77"
click at [1311, 382] on input "5.36" at bounding box center [1323, 380] width 39 height 15
type input "3.00"
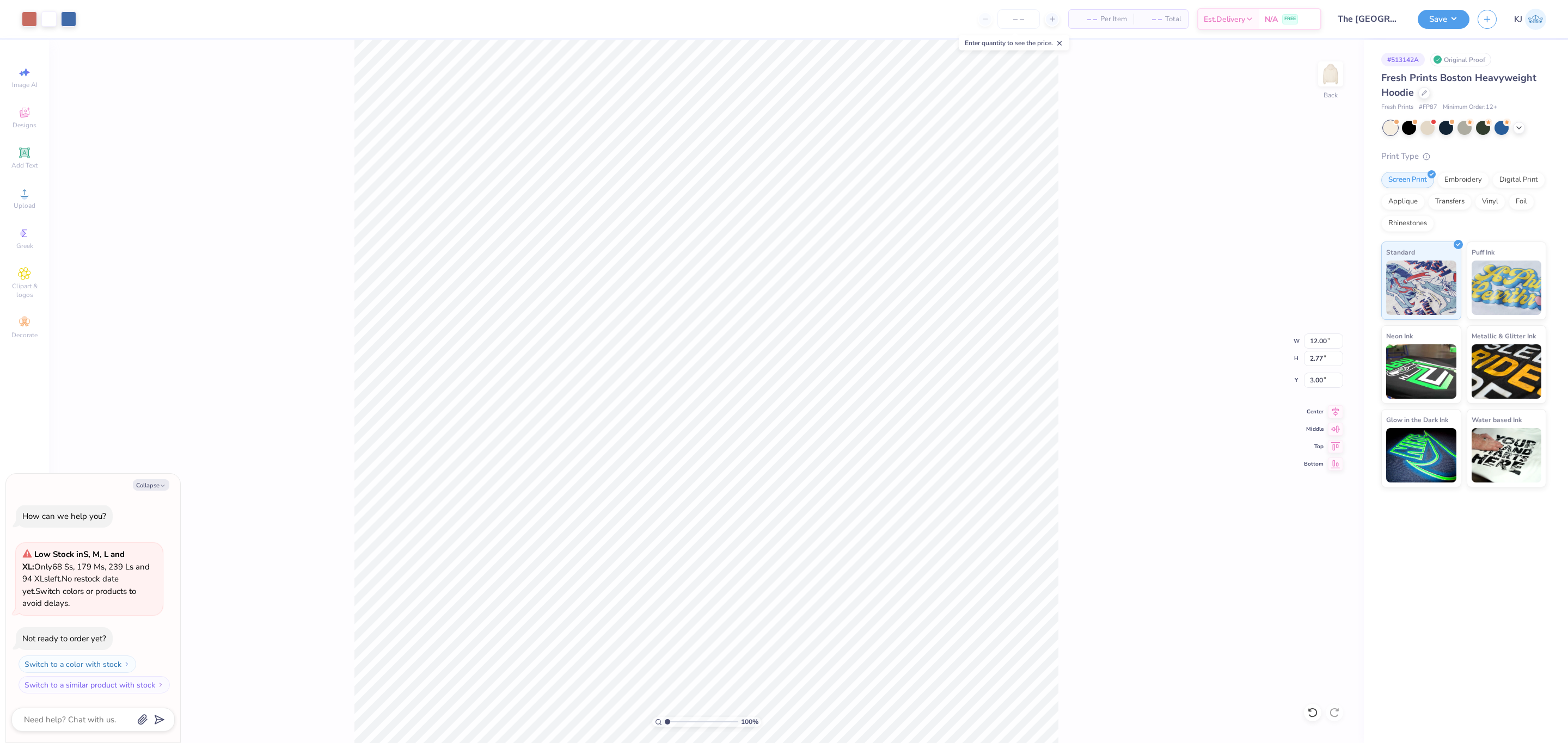
click at [1078, 369] on div "100 % Back W 12.00 12.00 " H 2.77 2.77 " Y 3.00 3.00 " Center Middle Top Bottom" at bounding box center [706, 392] width 1314 height 704
click at [1093, 297] on div "100 % Back W 12.00 12.00 " H 2.77 2.77 " Y 3.00 3.00 " Center Middle Top Bottom" at bounding box center [706, 392] width 1314 height 704
click at [1454, 19] on button "Save" at bounding box center [1443, 18] width 51 height 19
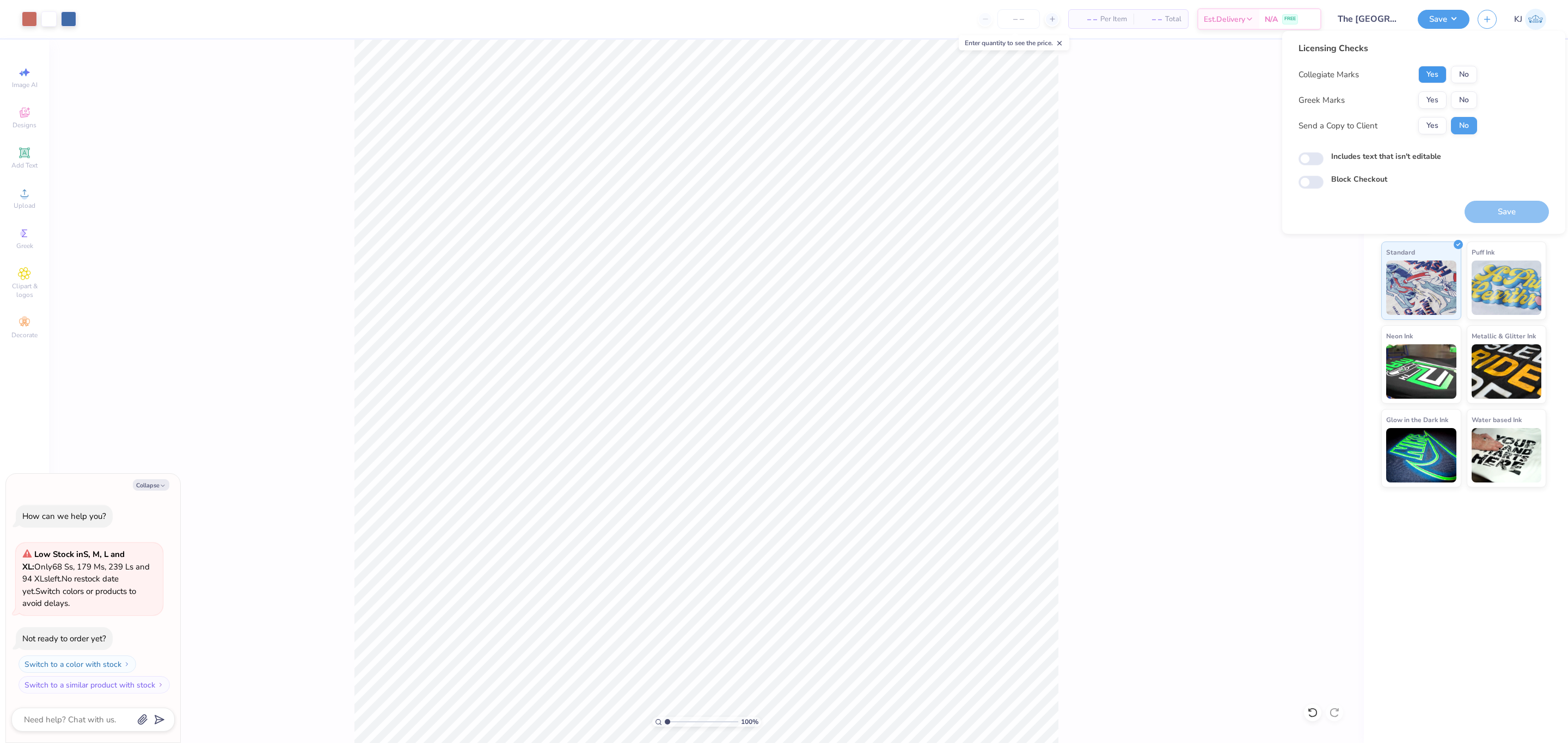
click at [1431, 77] on button "Yes" at bounding box center [1432, 74] width 28 height 17
click at [1431, 95] on button "Yes" at bounding box center [1432, 100] width 28 height 17
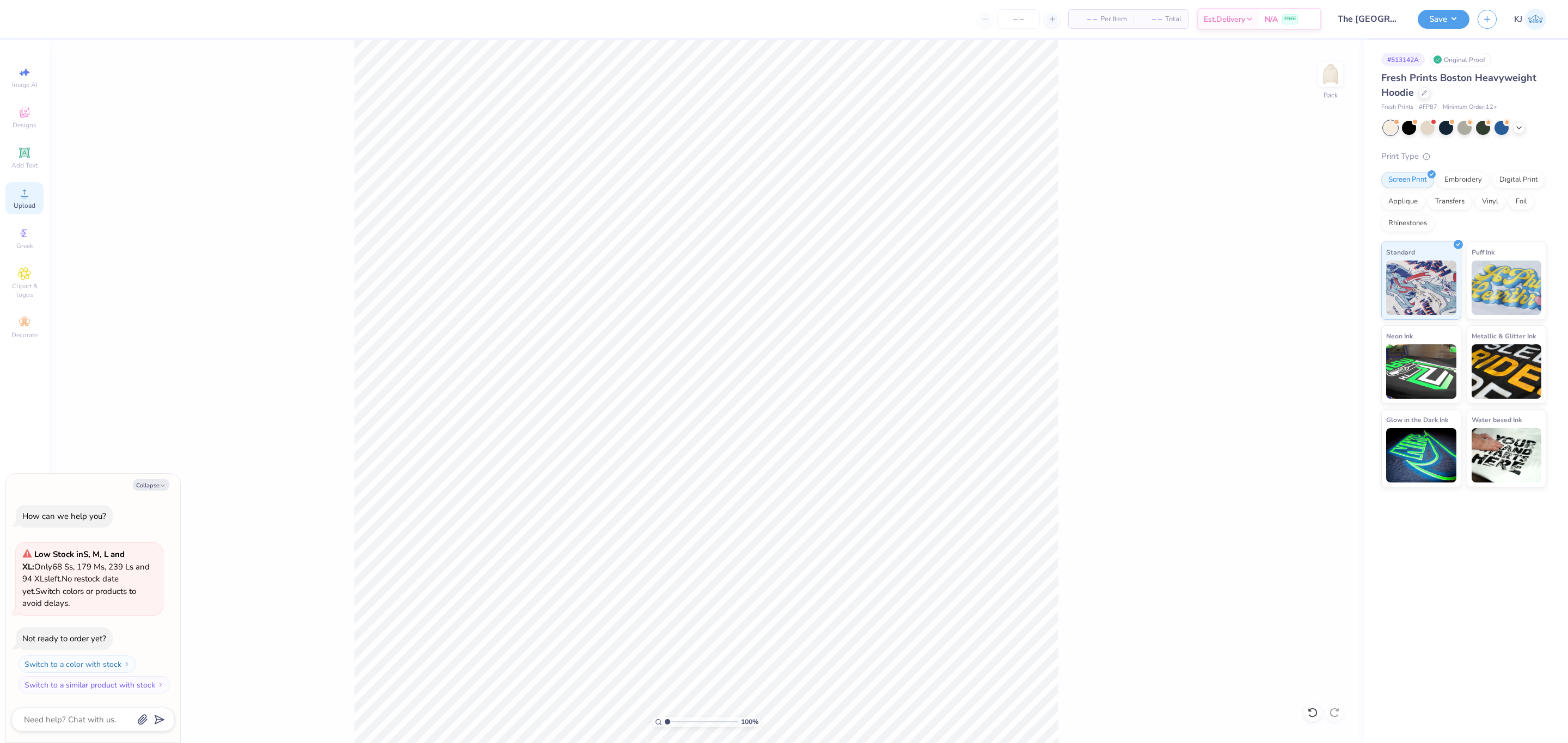
click at [12, 194] on div "Upload" at bounding box center [24, 198] width 38 height 32
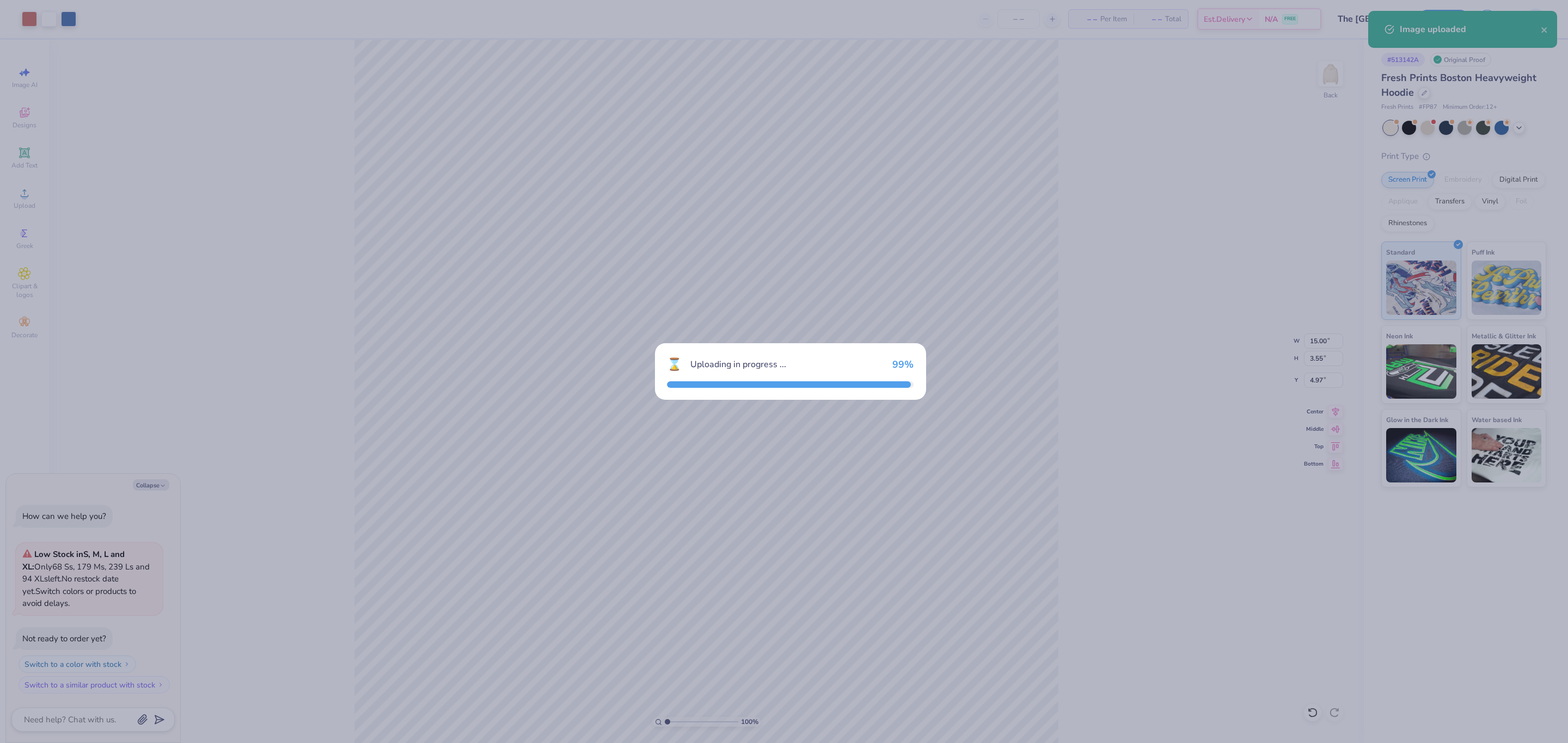
type textarea "x"
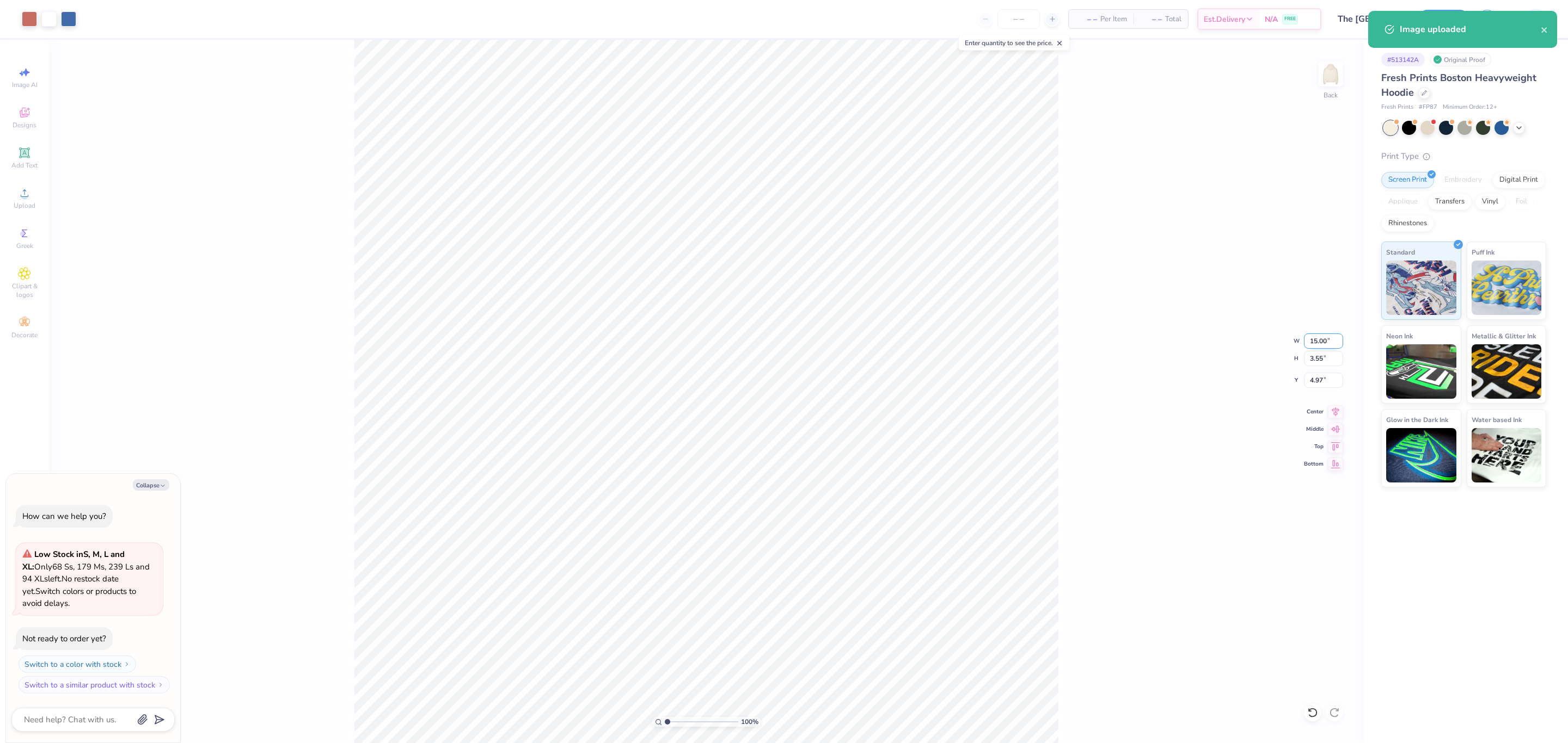
click at [1314, 342] on input "15.00" at bounding box center [1323, 341] width 39 height 15
click at [1314, 340] on input "15.00" at bounding box center [1323, 341] width 39 height 15
click at [1314, 340] on input "11" at bounding box center [1323, 341] width 39 height 15
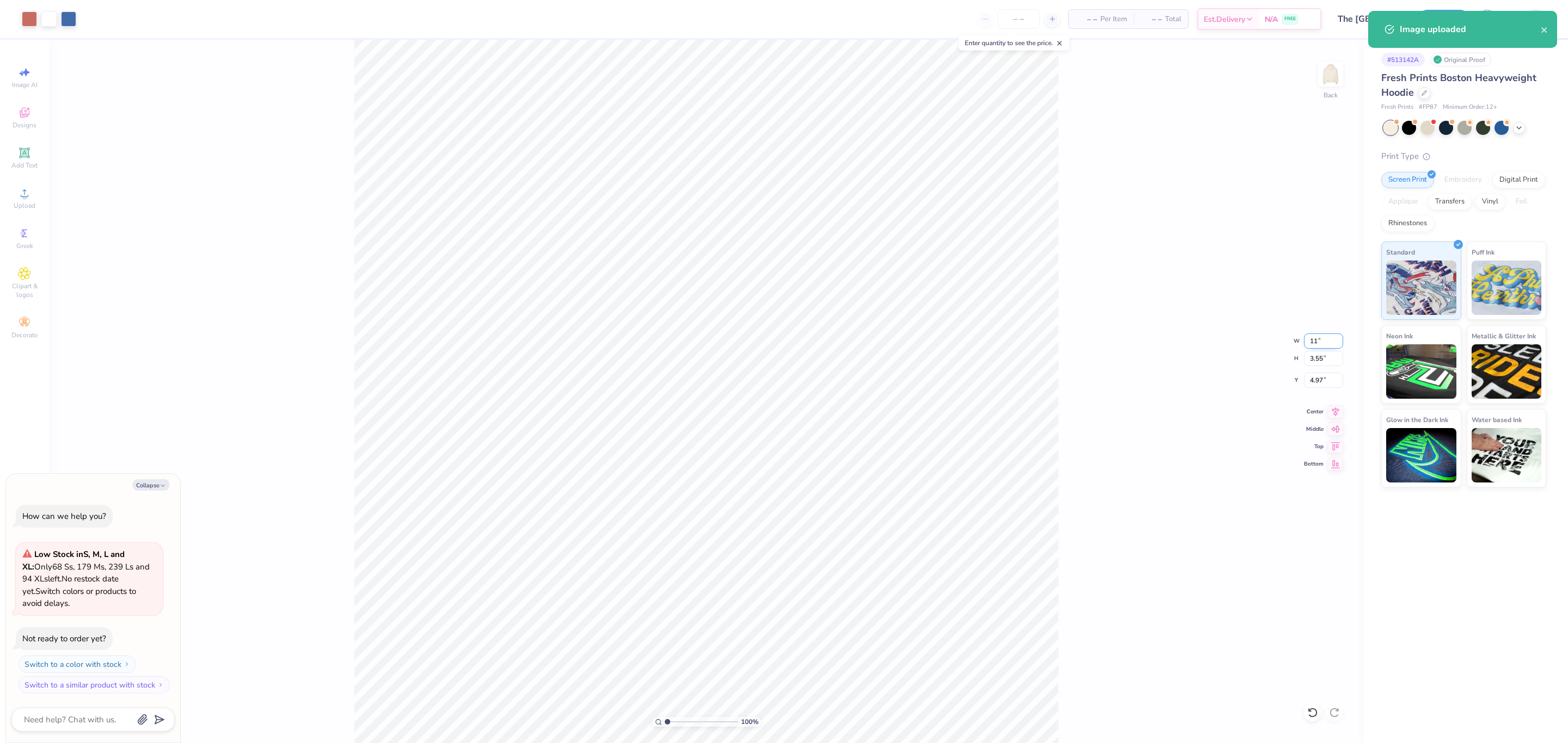
click at [1314, 340] on input "11" at bounding box center [1323, 341] width 39 height 15
type input "12"
type textarea "x"
type input "12.00"
type input "2.84"
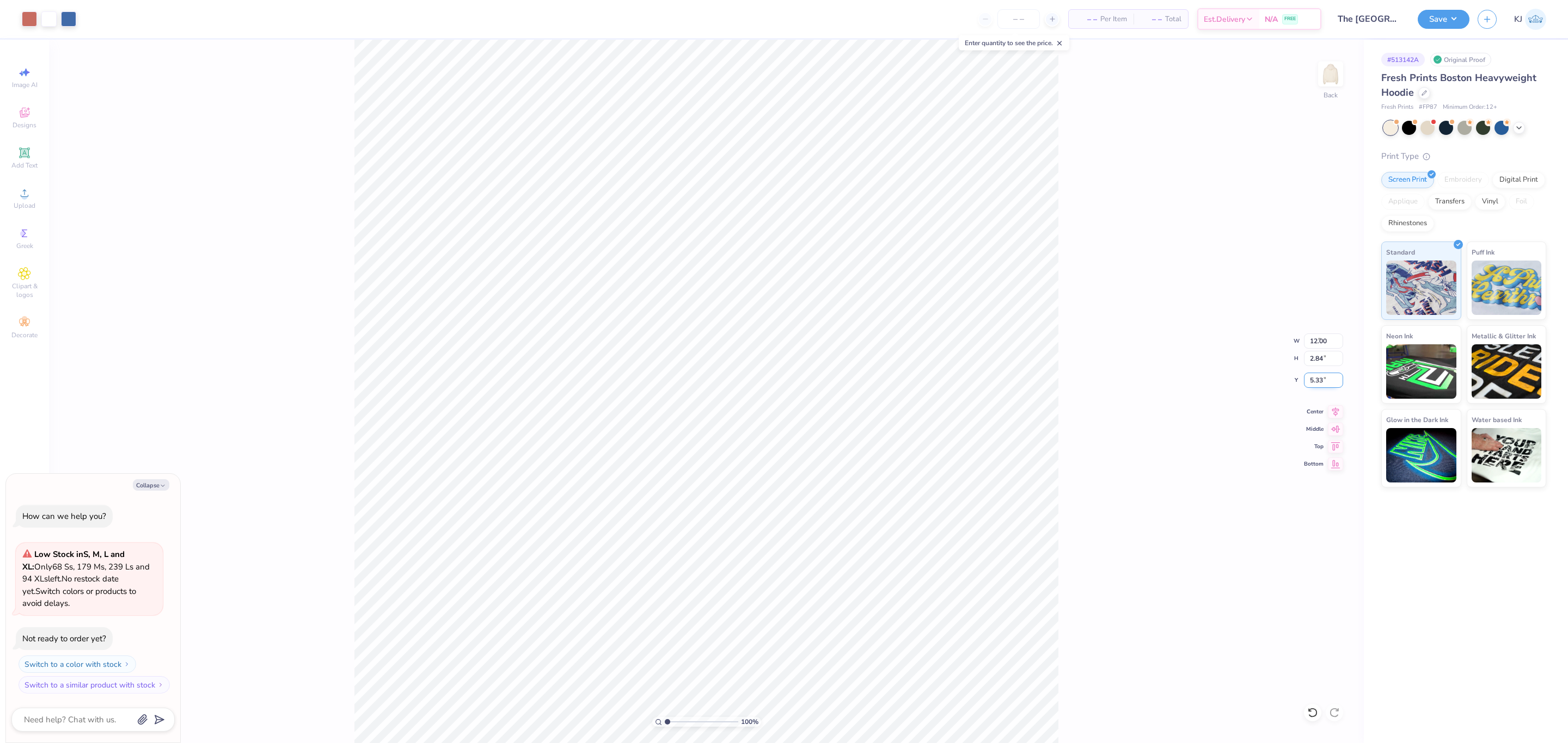
click at [1313, 380] on input "5.33" at bounding box center [1323, 380] width 39 height 15
type input "3.00"
click at [1457, 18] on button "Save" at bounding box center [1443, 18] width 51 height 19
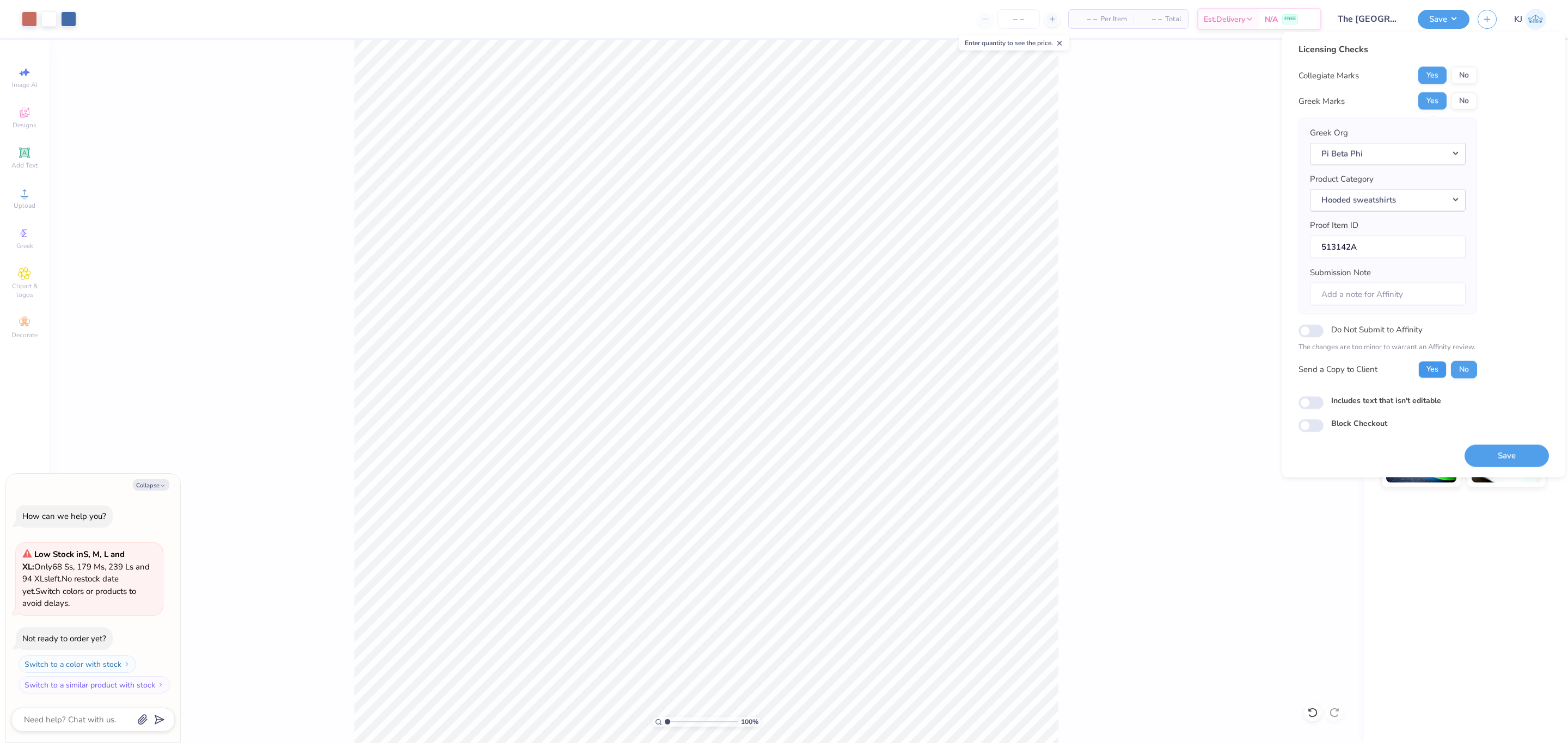
click at [1431, 371] on button "Yes" at bounding box center [1432, 369] width 28 height 17
click at [1502, 460] on button "Save" at bounding box center [1506, 455] width 84 height 23
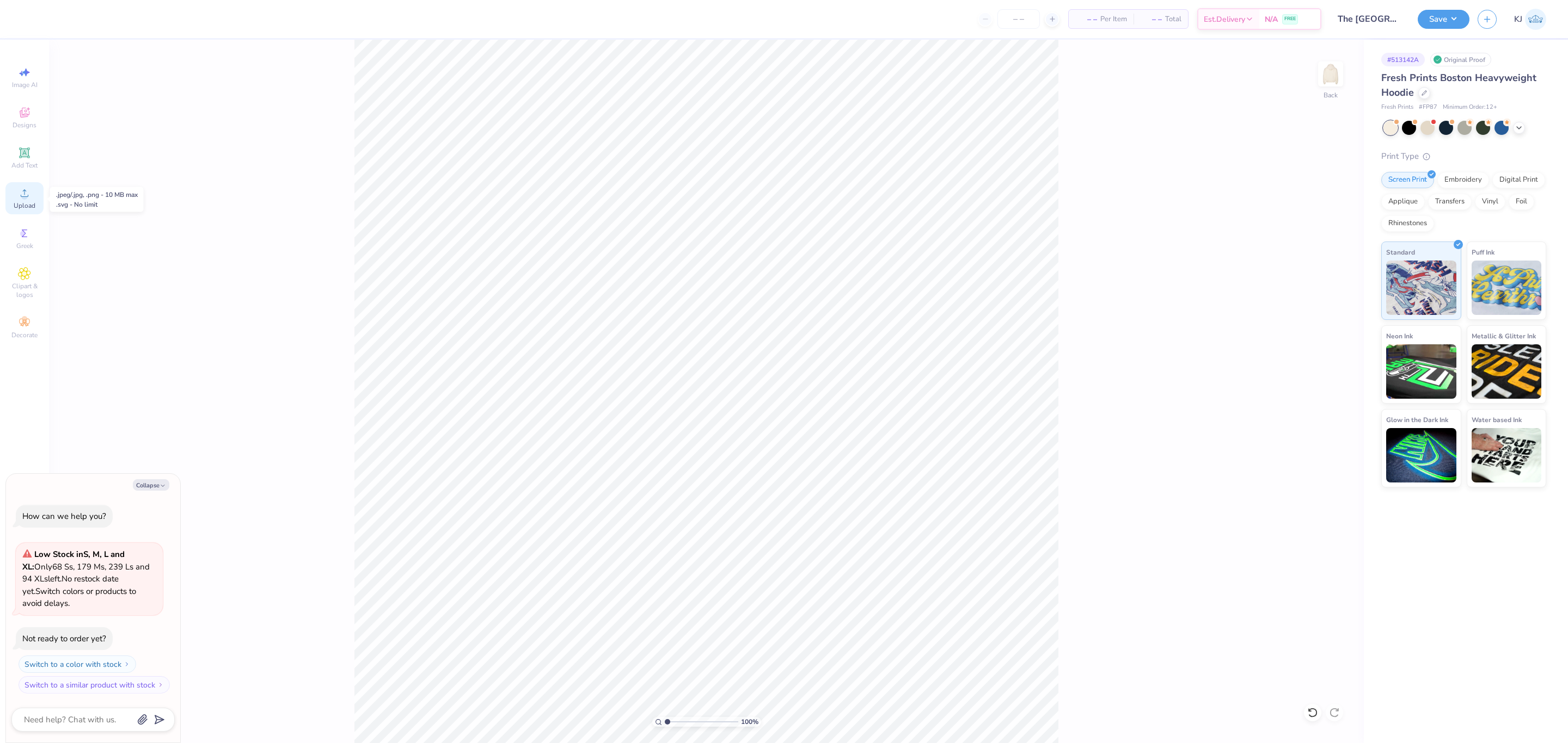
click at [23, 209] on span "Upload" at bounding box center [24, 206] width 22 height 9
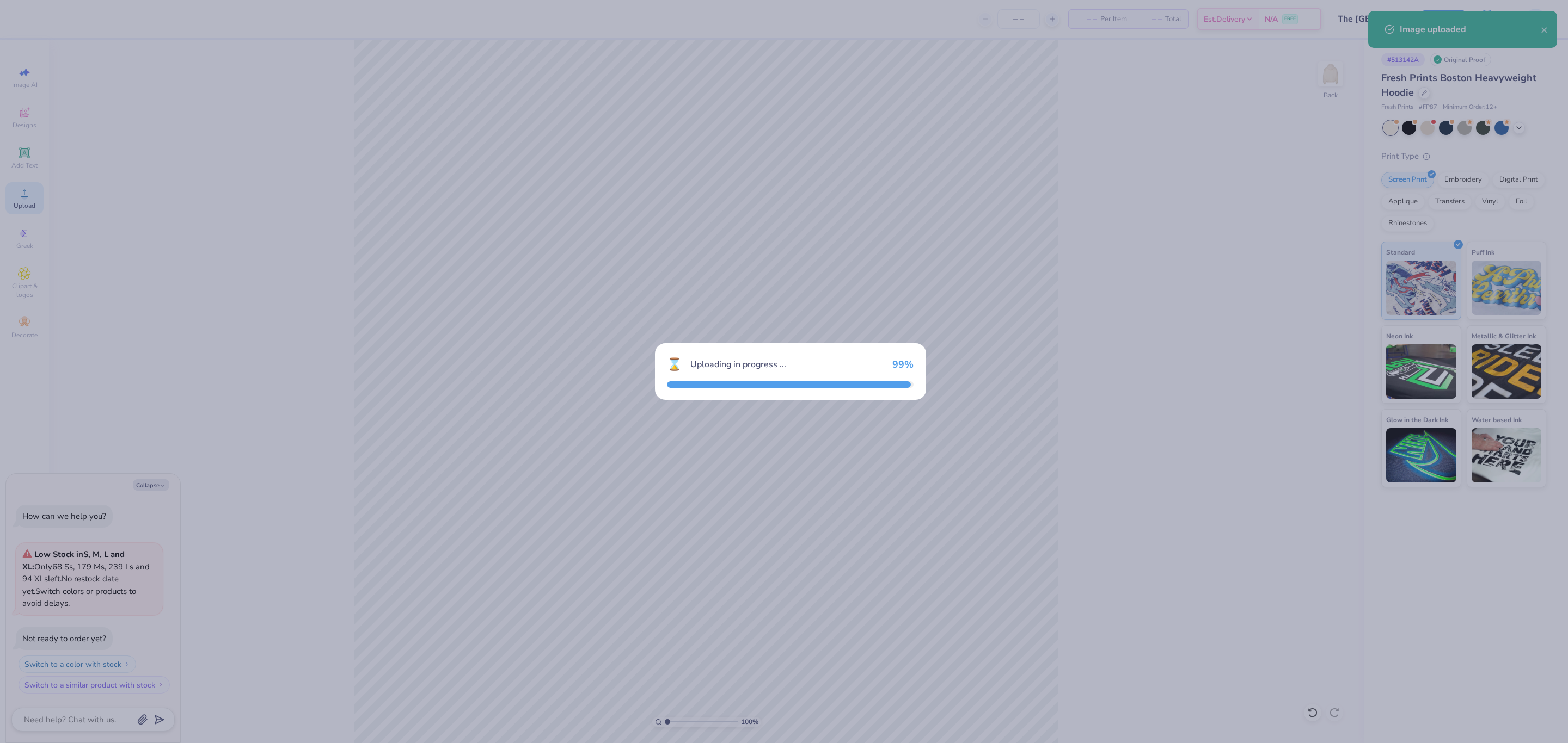
type textarea "x"
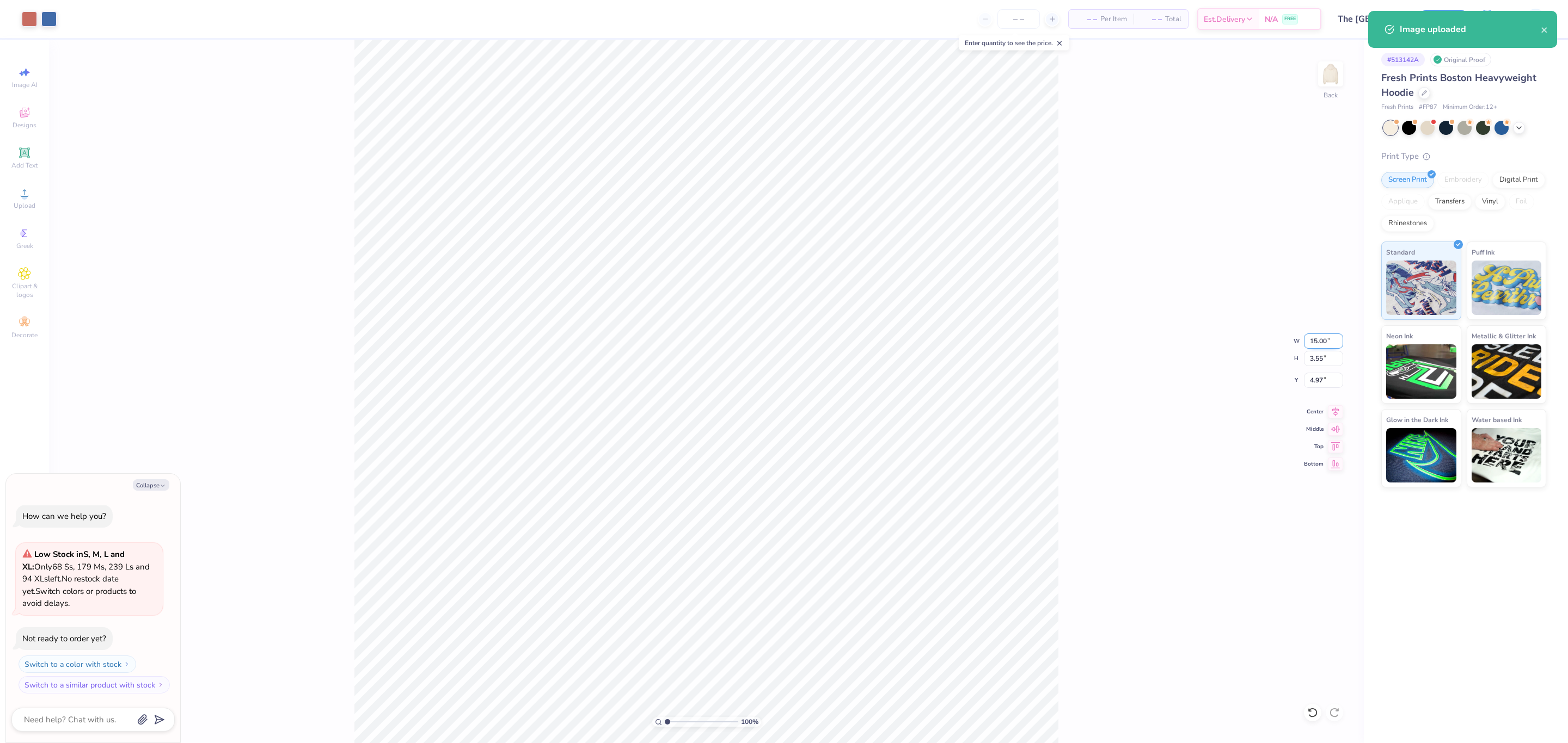
click at [1320, 335] on input "15.00" at bounding box center [1323, 341] width 39 height 15
type input "12"
type textarea "x"
type input "12.00"
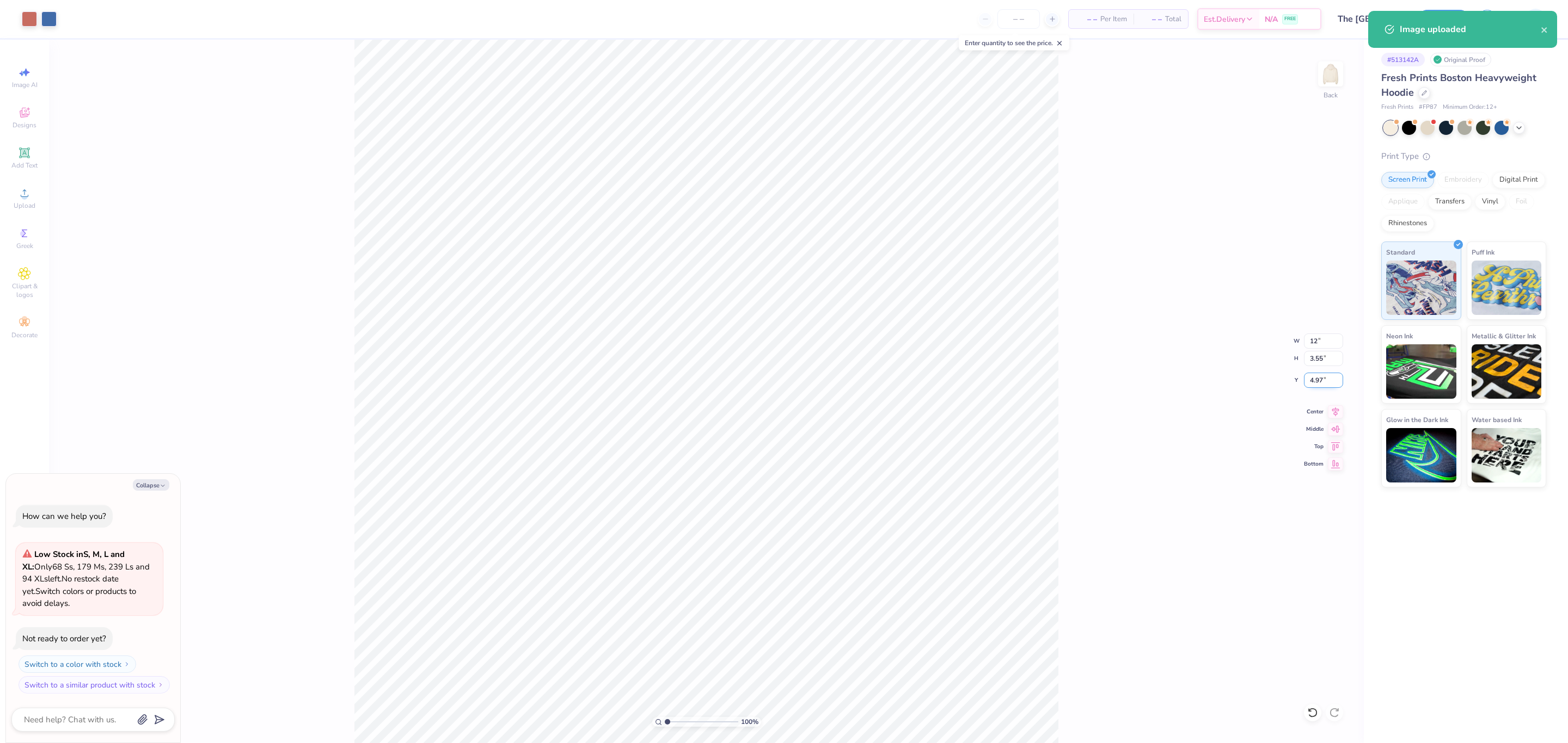
type input "2.84"
click at [1315, 382] on input "5.33" at bounding box center [1323, 380] width 39 height 15
type input "3"
type textarea "x"
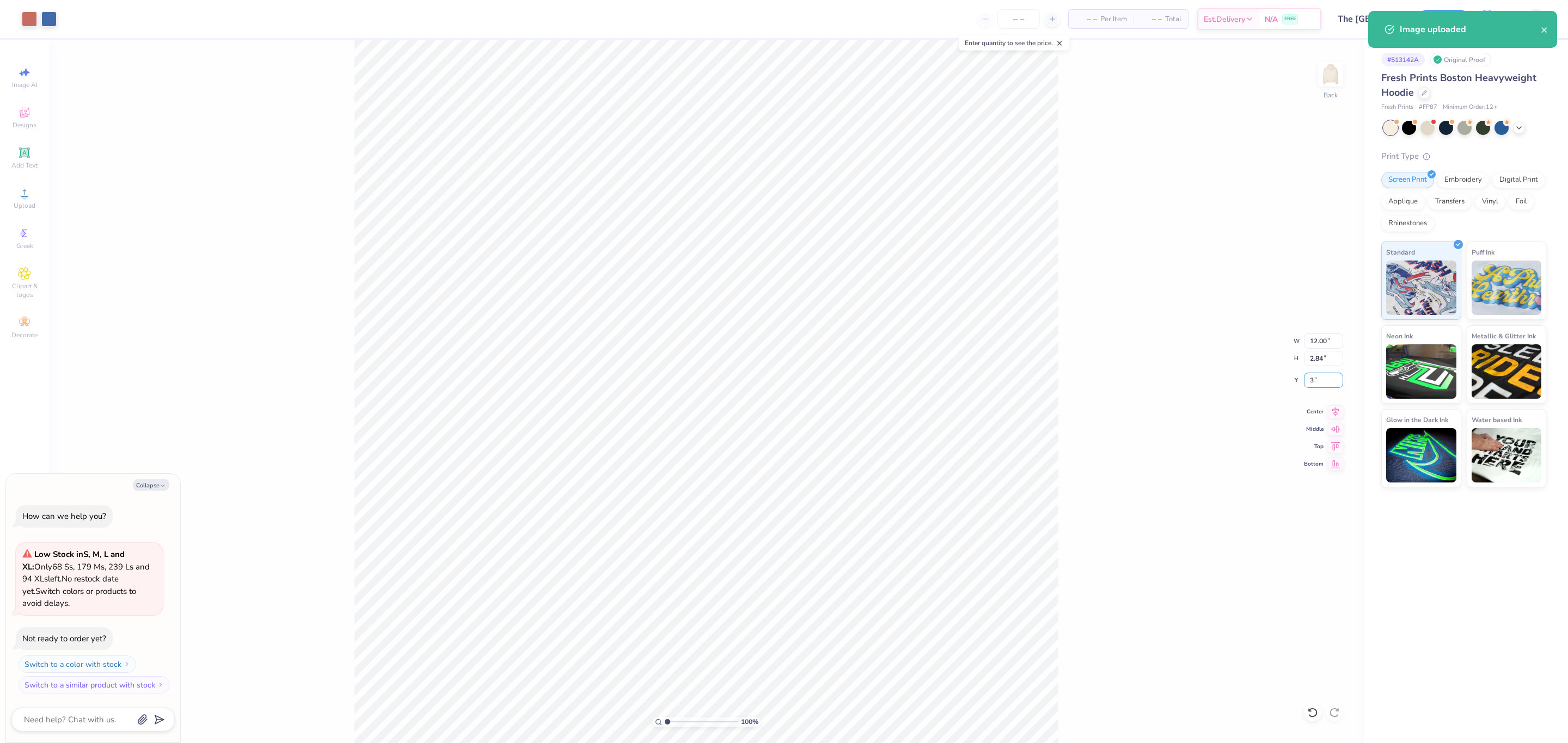
type input "3.00"
click at [1074, 392] on div "100 % Back W 12.00 12.00 " H 2.84 2.84 " Y 3.00 3.00 " Center Middle Top Bottom" at bounding box center [706, 392] width 1314 height 704
click at [1457, 23] on button "Save" at bounding box center [1443, 18] width 51 height 19
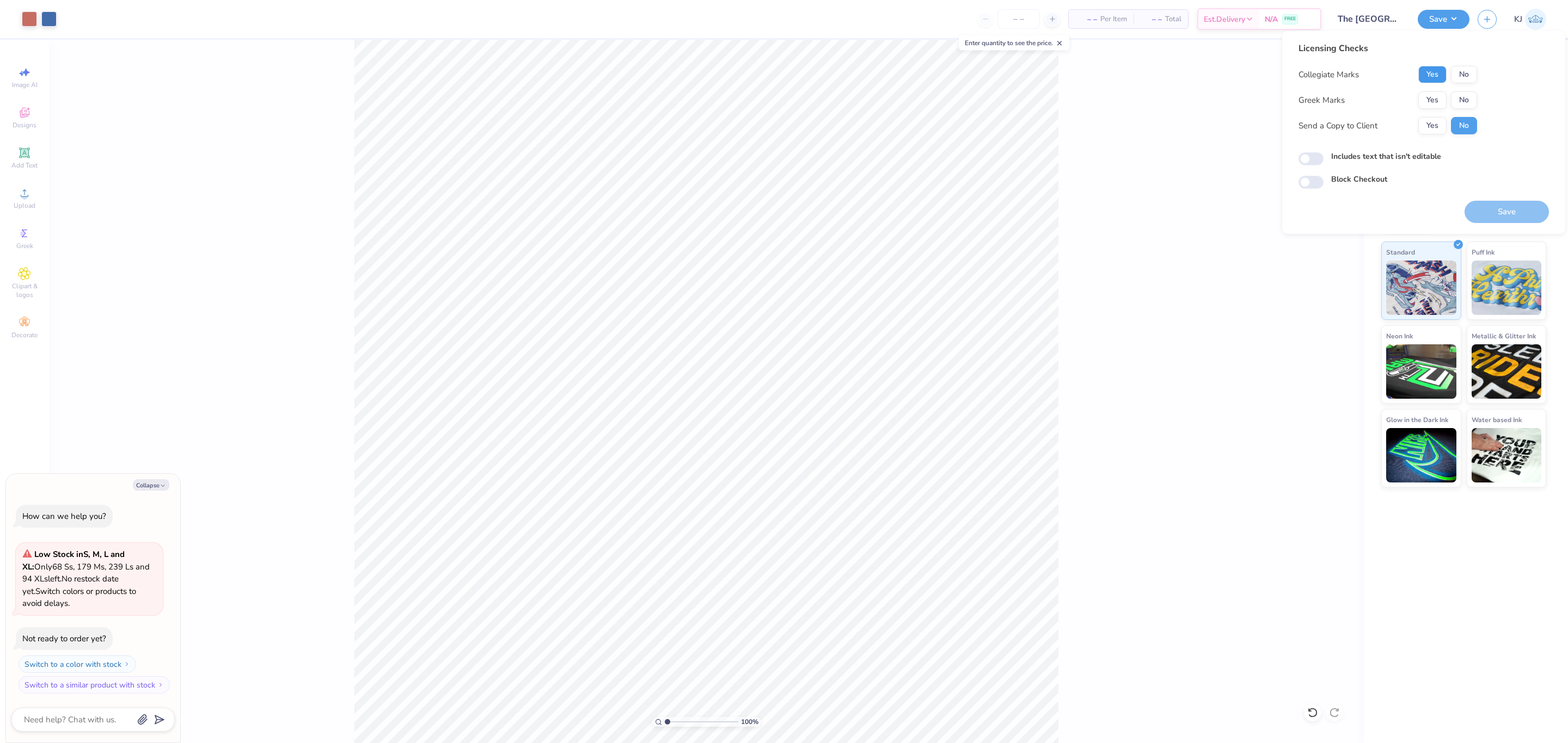
click at [1436, 76] on button "Yes" at bounding box center [1432, 74] width 28 height 17
click at [1432, 102] on button "Yes" at bounding box center [1432, 100] width 28 height 17
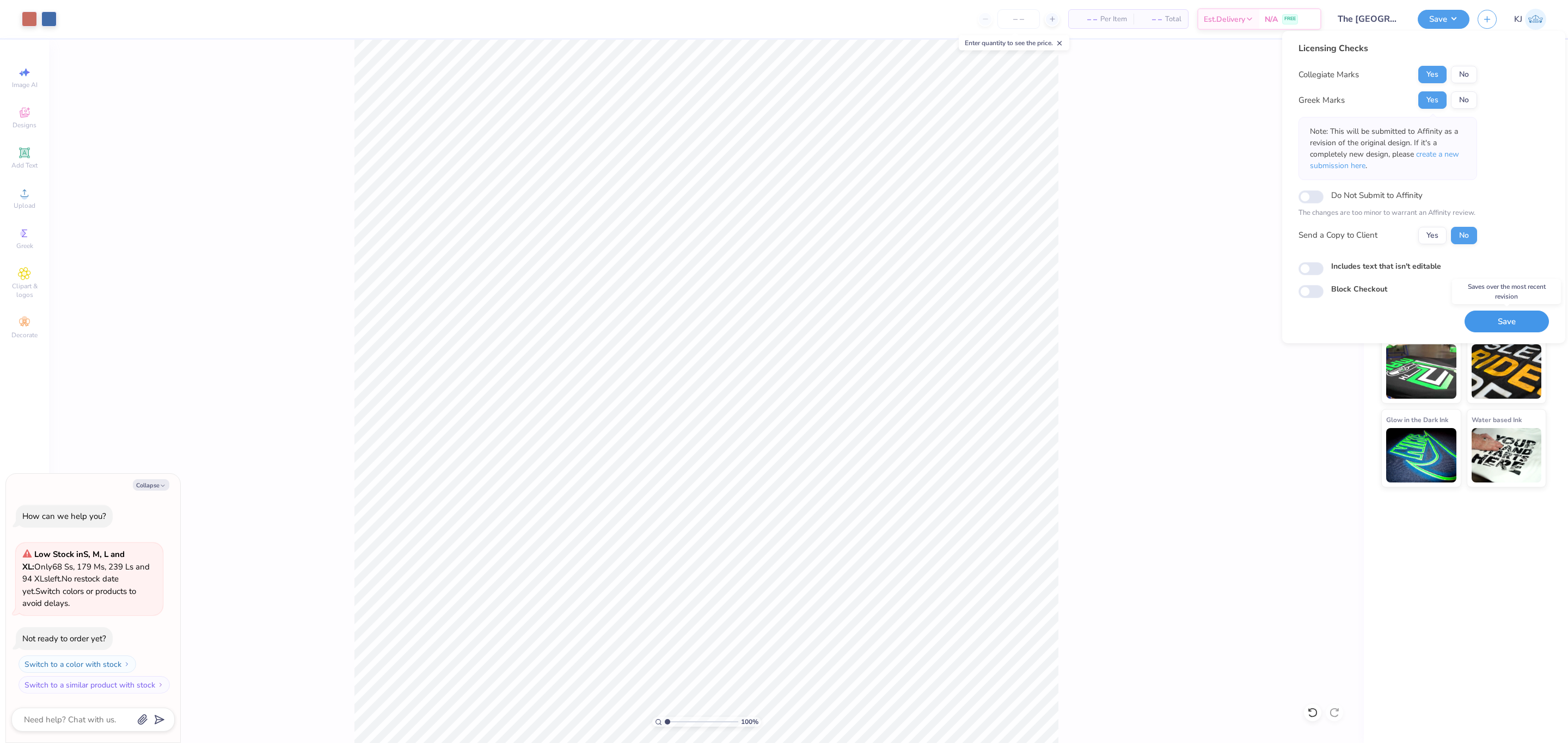
click at [1506, 318] on button "Save" at bounding box center [1506, 322] width 84 height 23
type textarea "x"
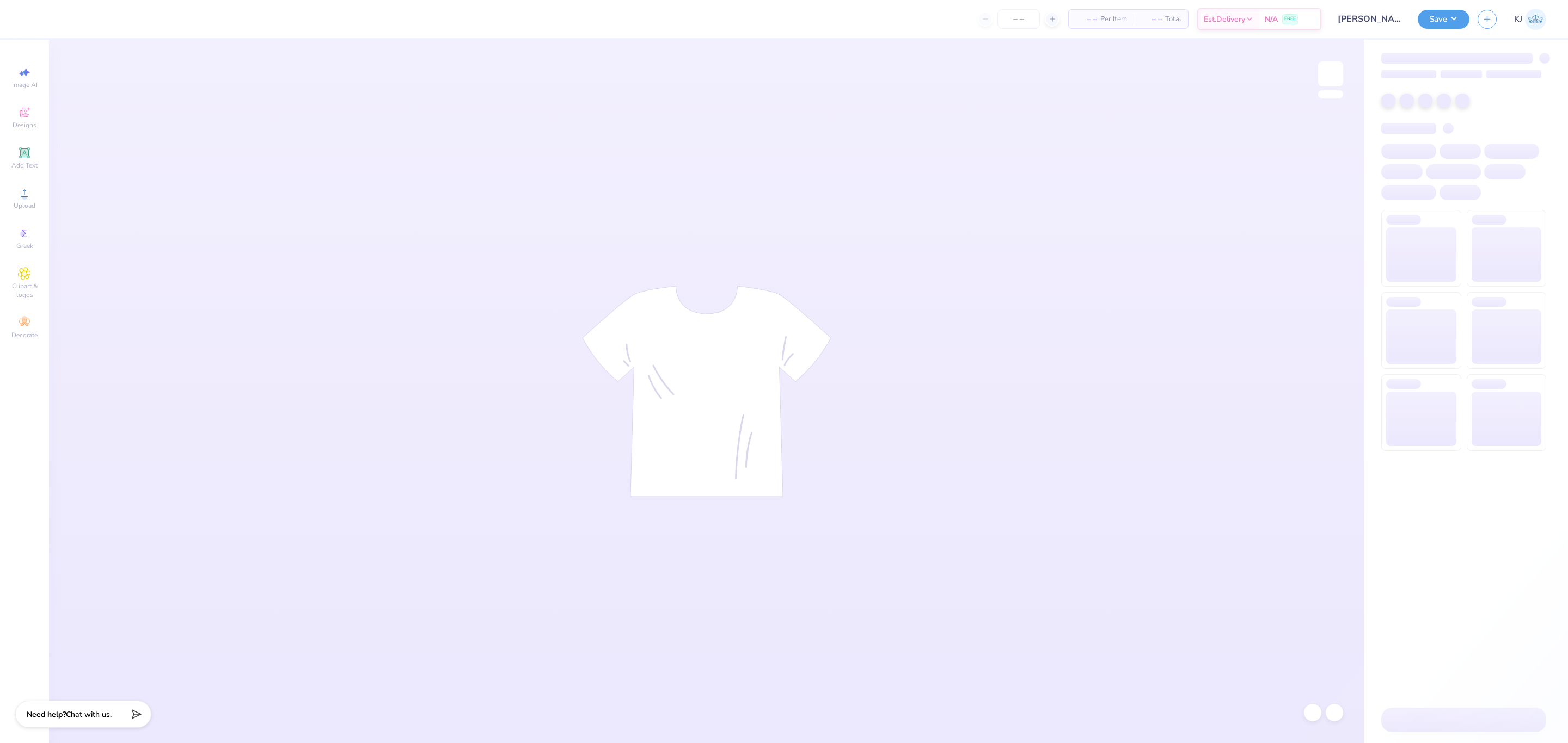
type input "24"
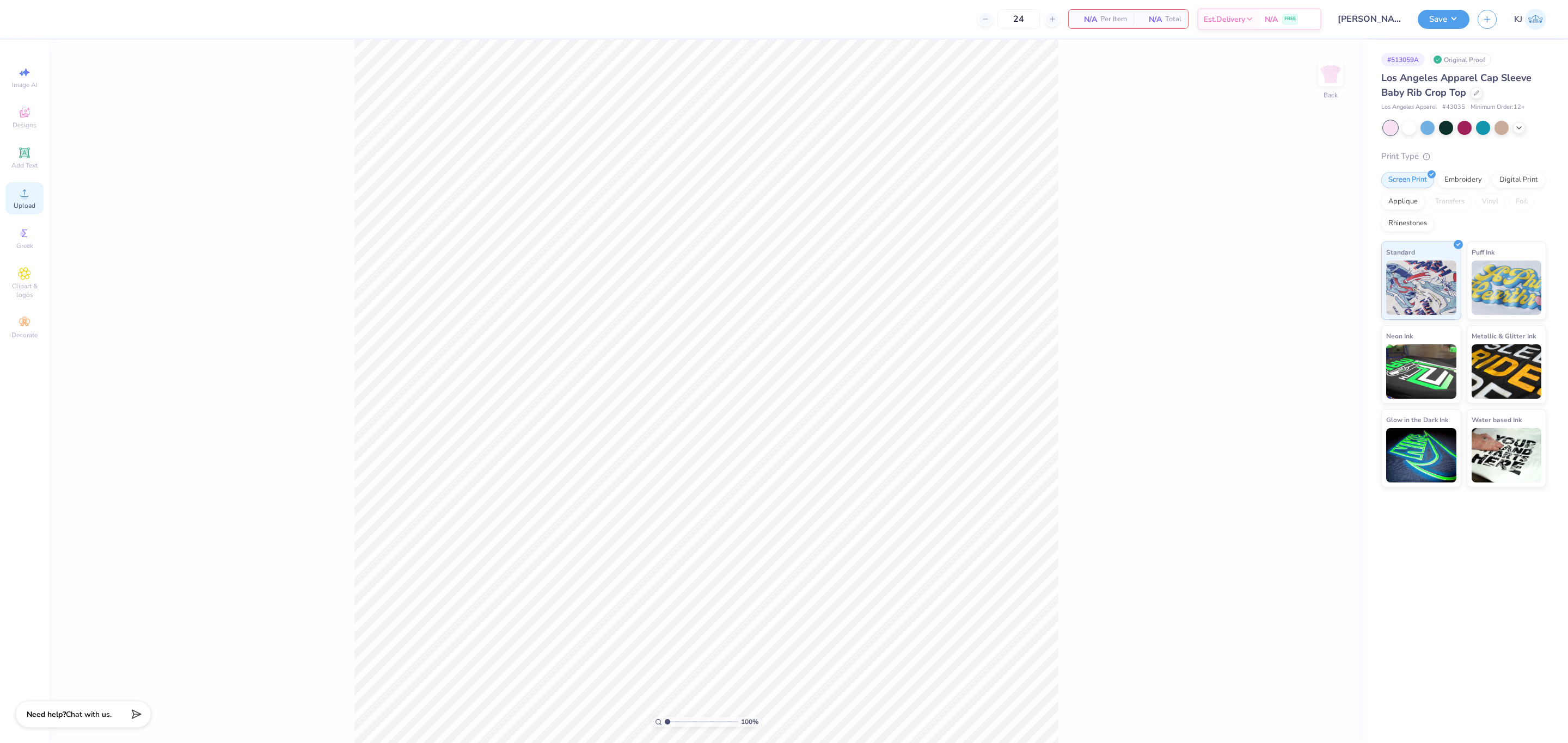
click at [24, 201] on span "Upload" at bounding box center [24, 206] width 22 height 9
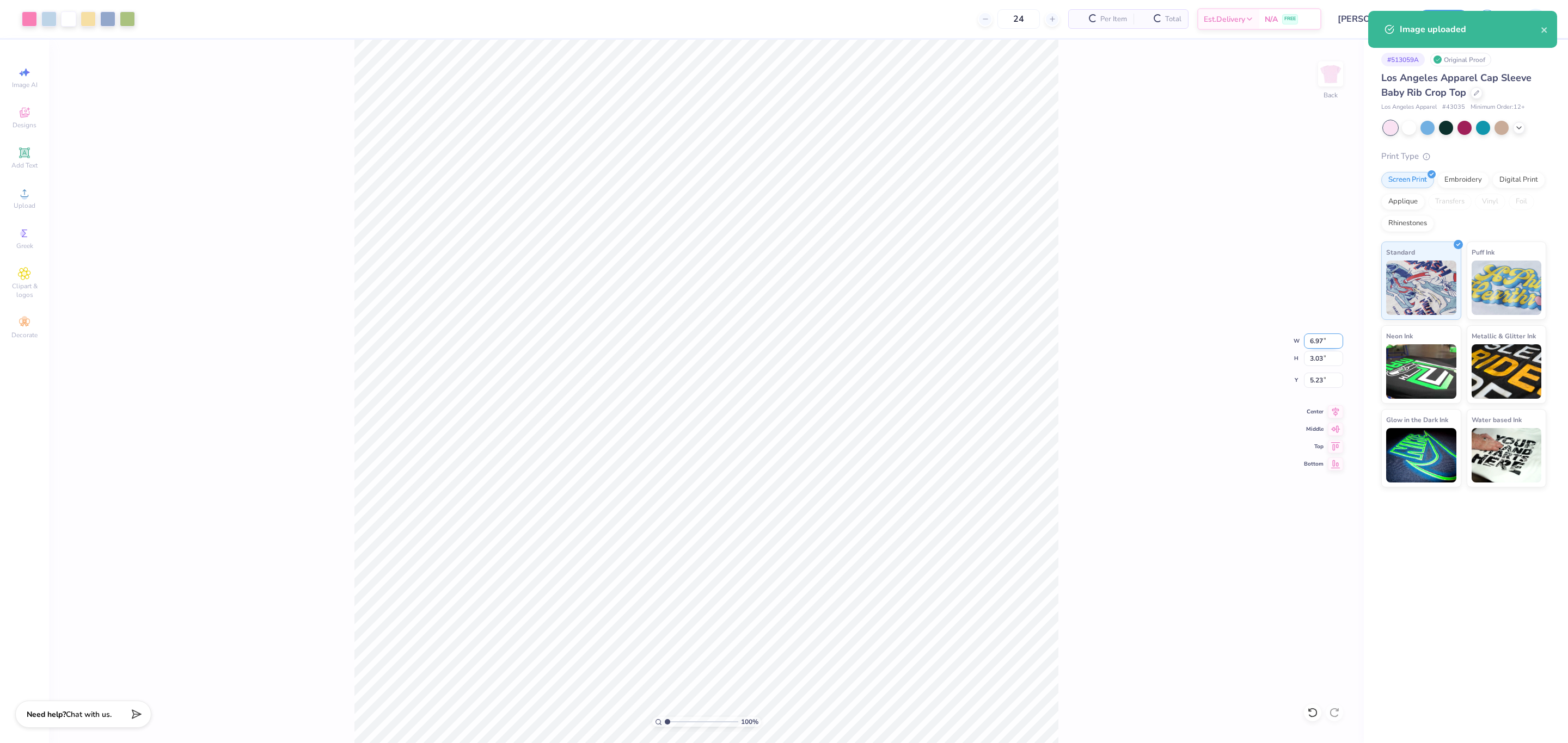
click at [1315, 345] on input "6.97" at bounding box center [1323, 341] width 39 height 15
type input "7.00"
type input "3.05"
click at [1315, 378] on input "5.23" at bounding box center [1323, 380] width 39 height 15
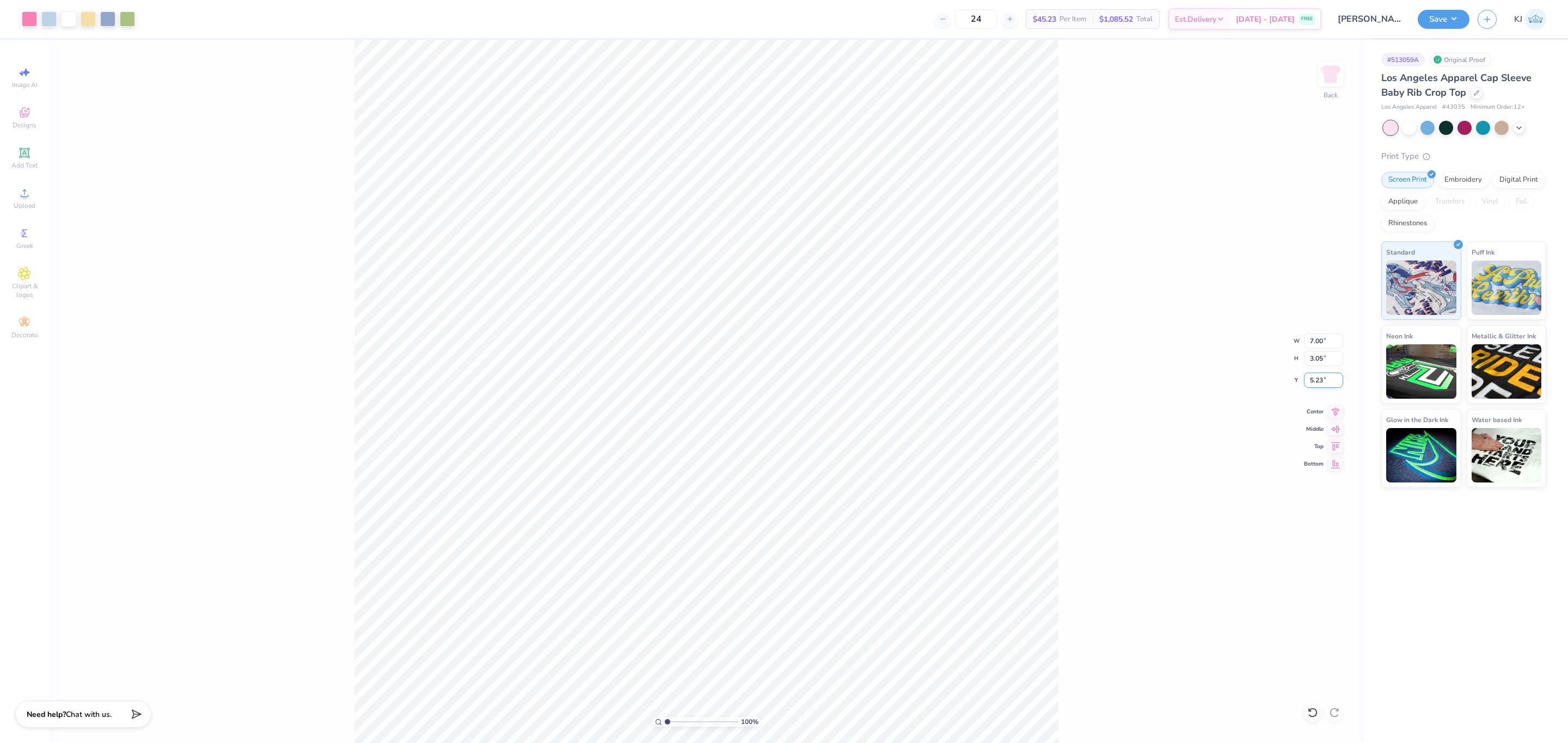
click at [1315, 378] on input "5.23" at bounding box center [1323, 380] width 39 height 15
click at [1315, 378] on input "1.00" at bounding box center [1323, 380] width 39 height 15
type input "2.00"
click at [1141, 418] on div "100 % Back W 7.00 7.00 " H 3.05 3.05 " Y 2.00 2.00 " Center Middle Top Bottom" at bounding box center [706, 392] width 1314 height 704
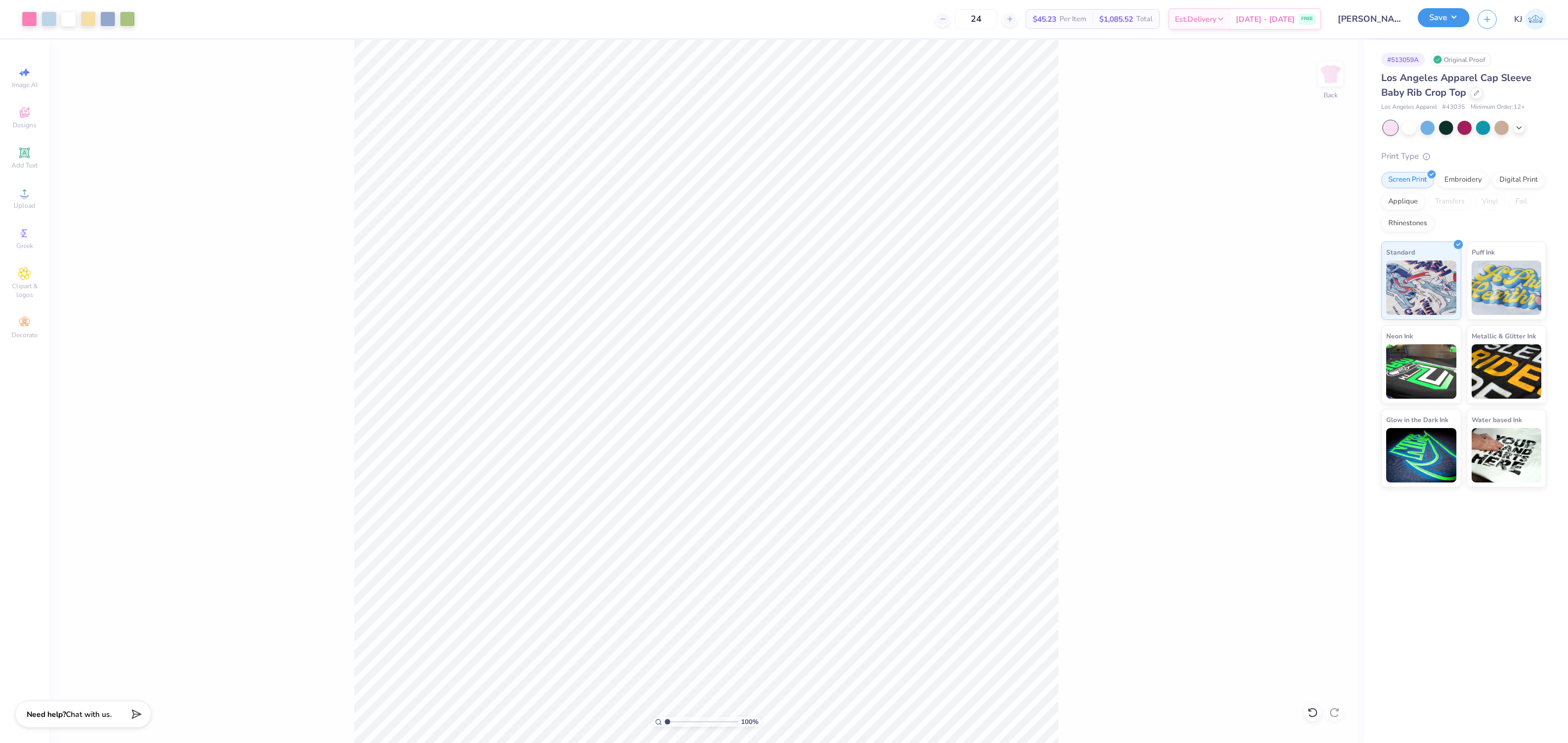
click at [1455, 24] on button "Save" at bounding box center [1443, 18] width 51 height 19
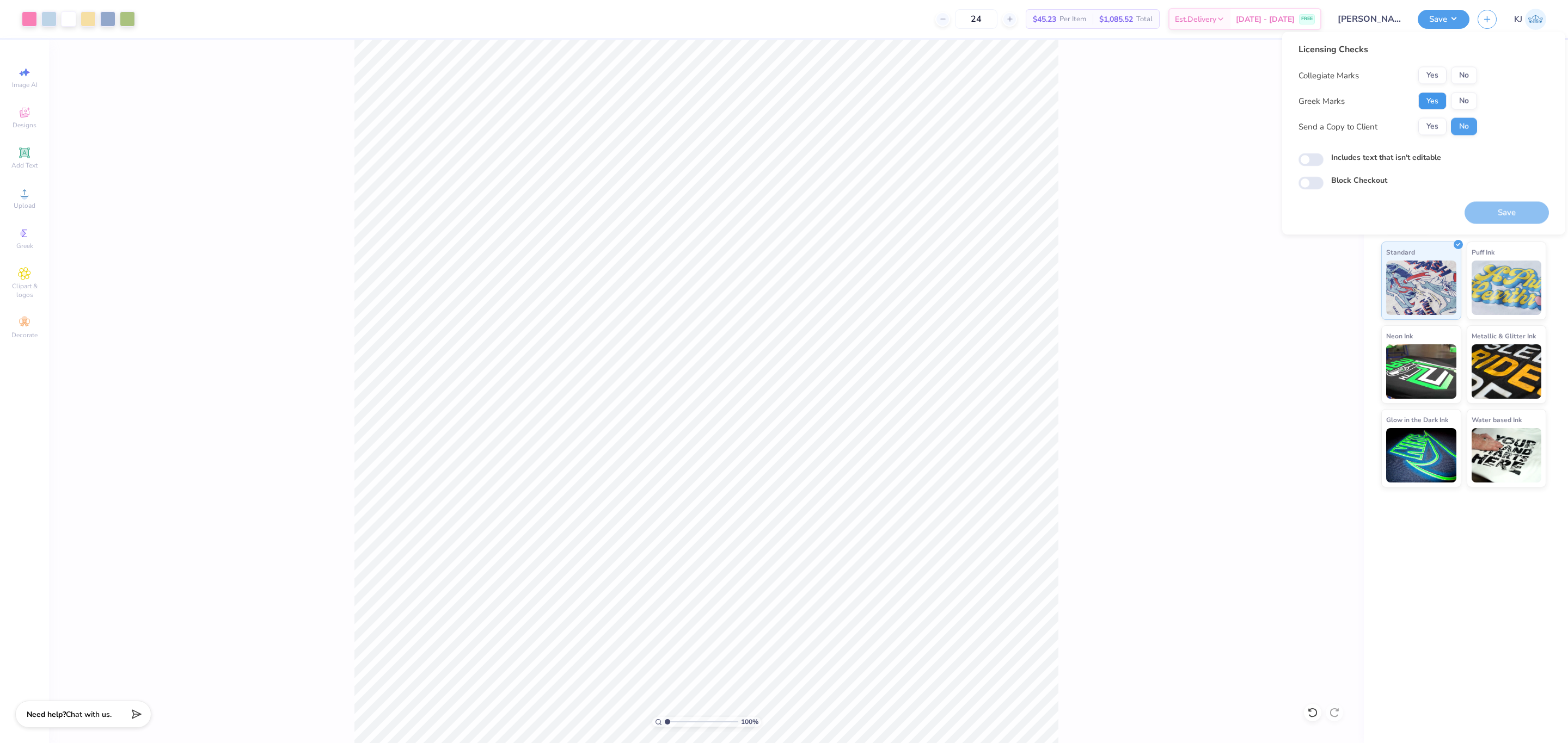
click at [1428, 95] on button "Yes" at bounding box center [1432, 101] width 28 height 17
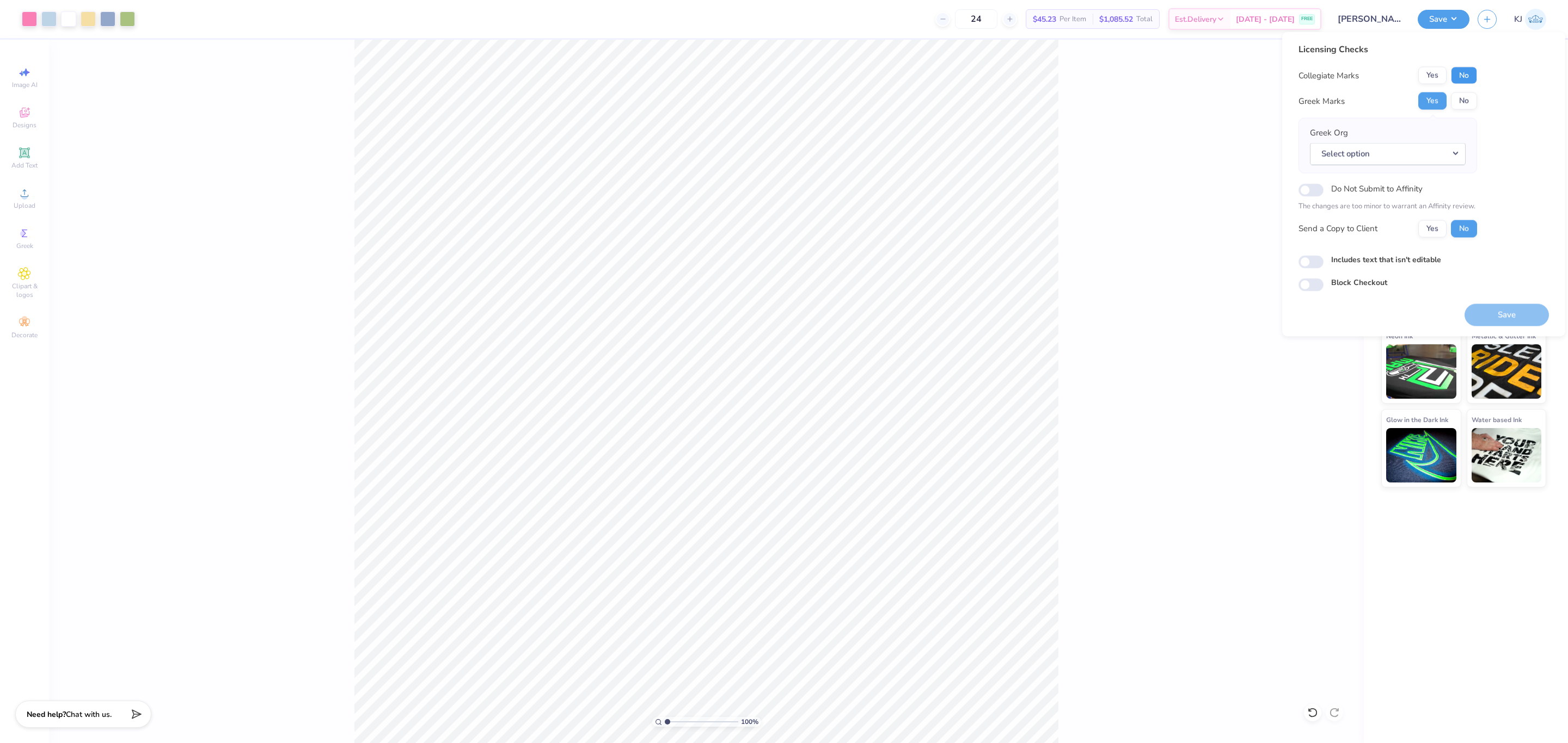
click at [1463, 76] on button "No" at bounding box center [1464, 75] width 26 height 17
click at [1418, 146] on button "Select option" at bounding box center [1388, 154] width 156 height 23
click at [1372, 228] on link "Kappa Kappa Gamma" at bounding box center [1388, 228] width 147 height 18
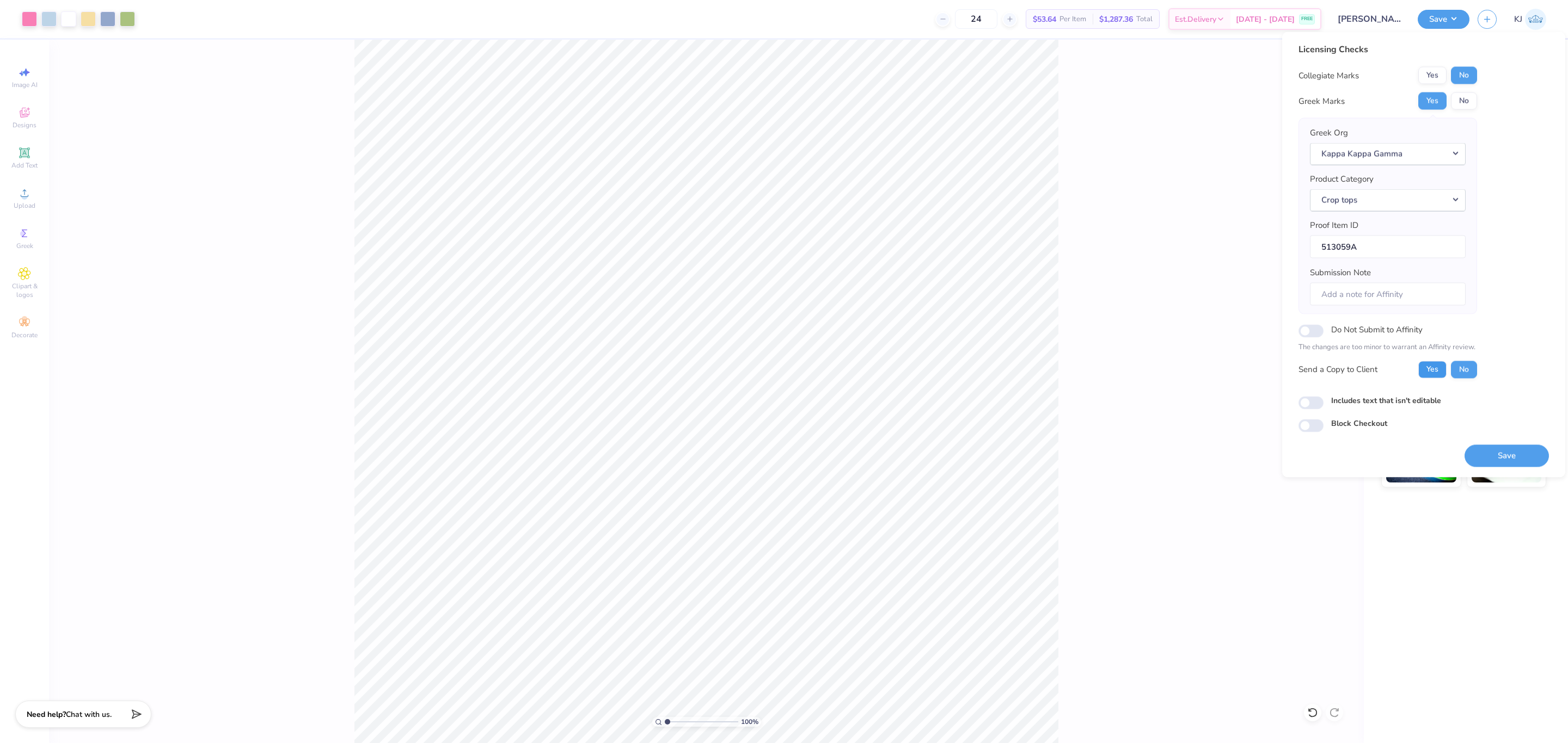
click at [1424, 377] on button "Yes" at bounding box center [1432, 369] width 28 height 17
click at [1479, 457] on button "Save" at bounding box center [1506, 455] width 84 height 23
